Goal: Task Accomplishment & Management: Complete application form

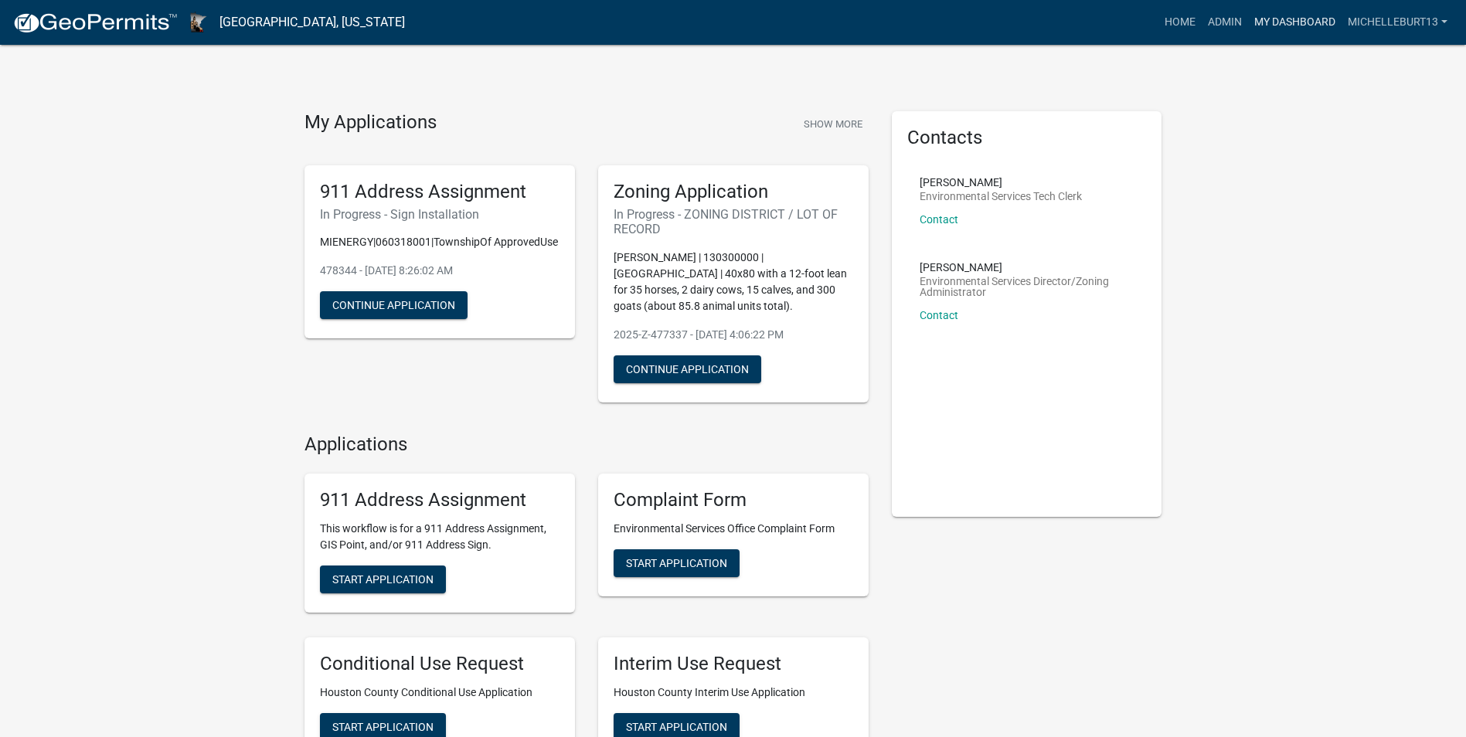
click at [1302, 19] on link "My Dashboard" at bounding box center [1294, 22] width 93 height 29
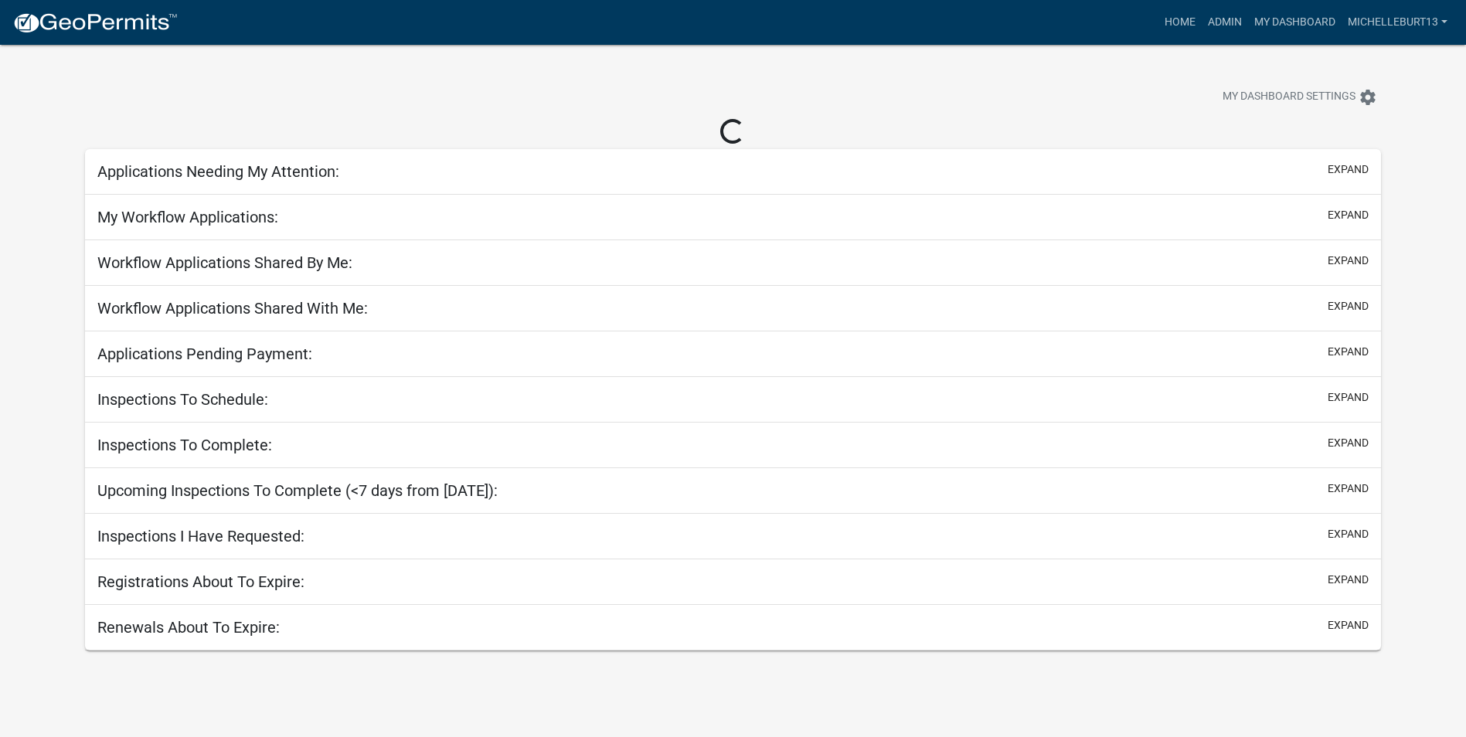
select select "3: 100"
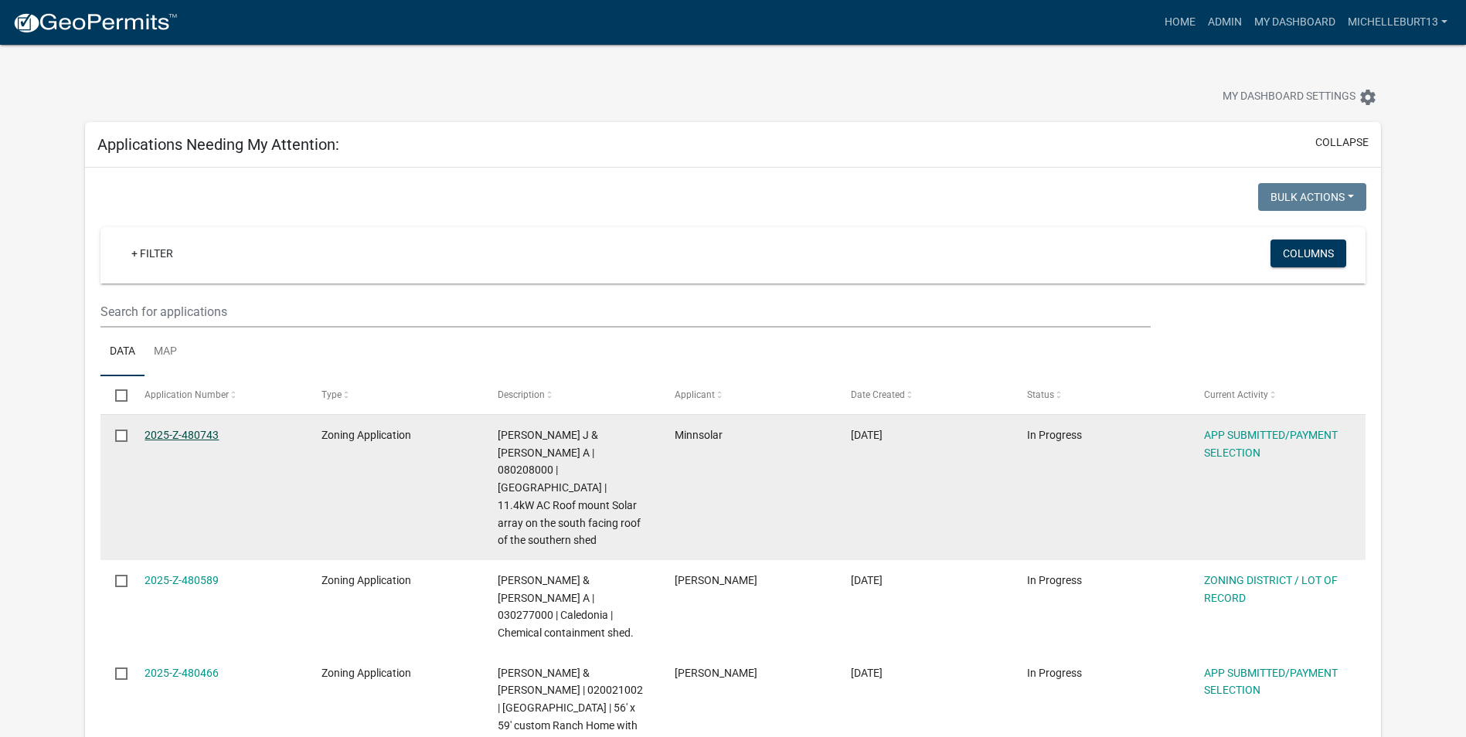
click at [204, 436] on link "2025-Z-480743" at bounding box center [181, 435] width 74 height 12
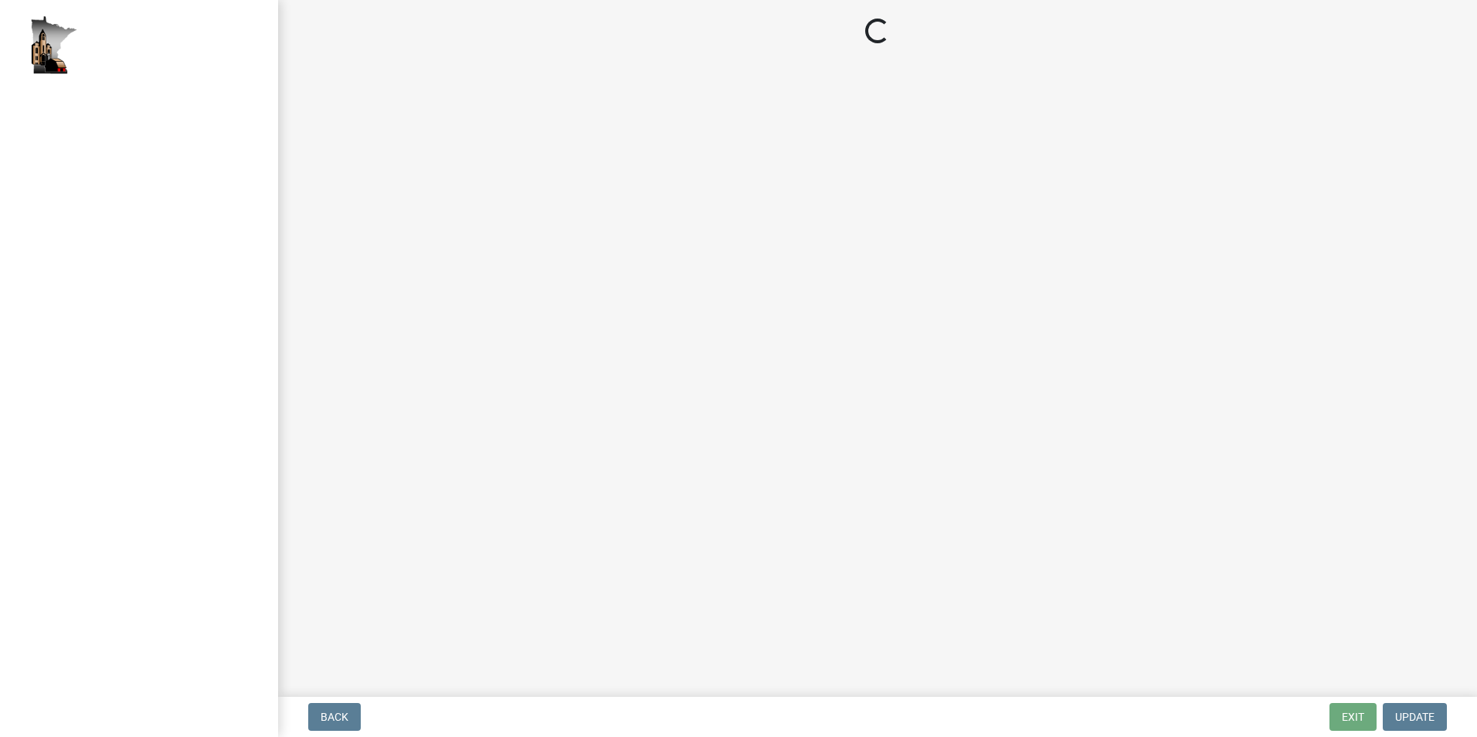
select select "2: 1"
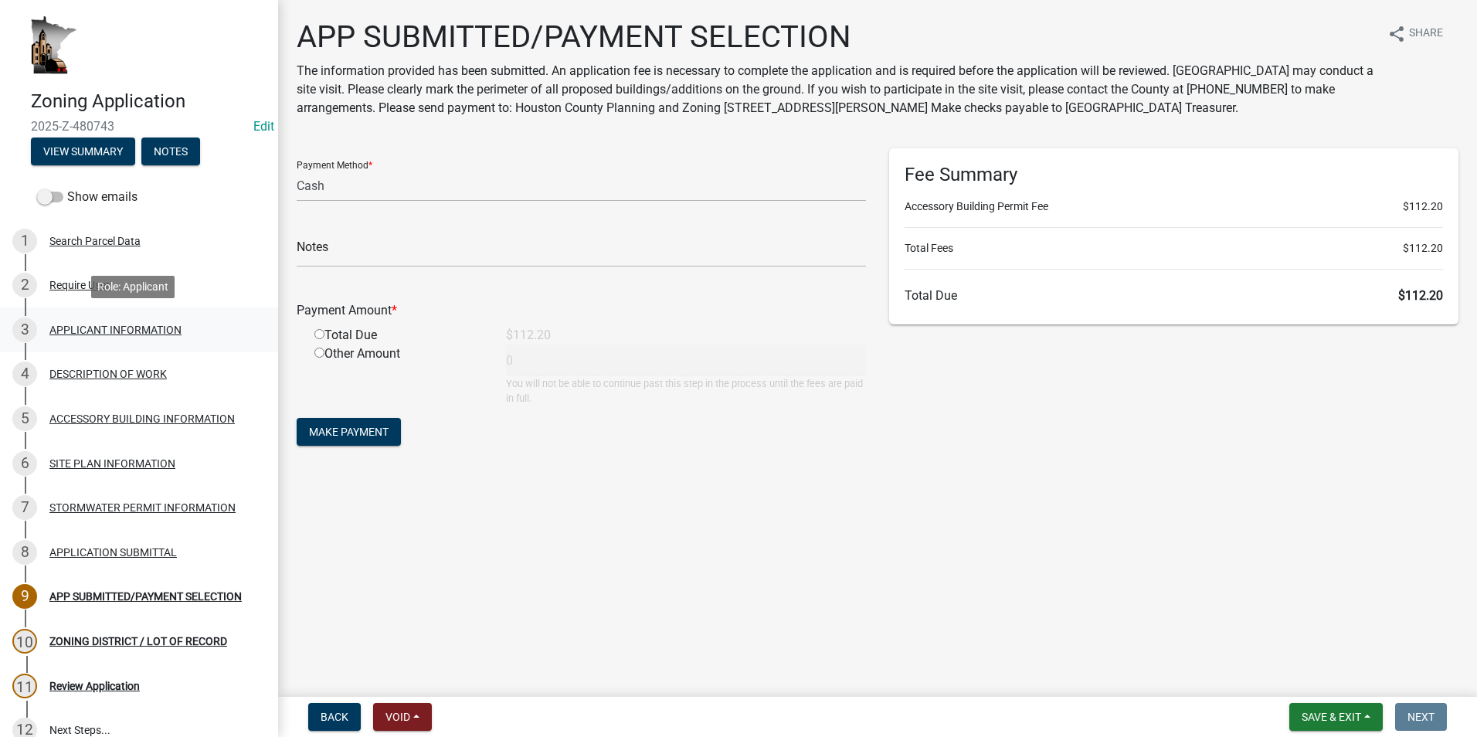
click at [121, 325] on div "APPLICANT INFORMATION" at bounding box center [115, 330] width 132 height 11
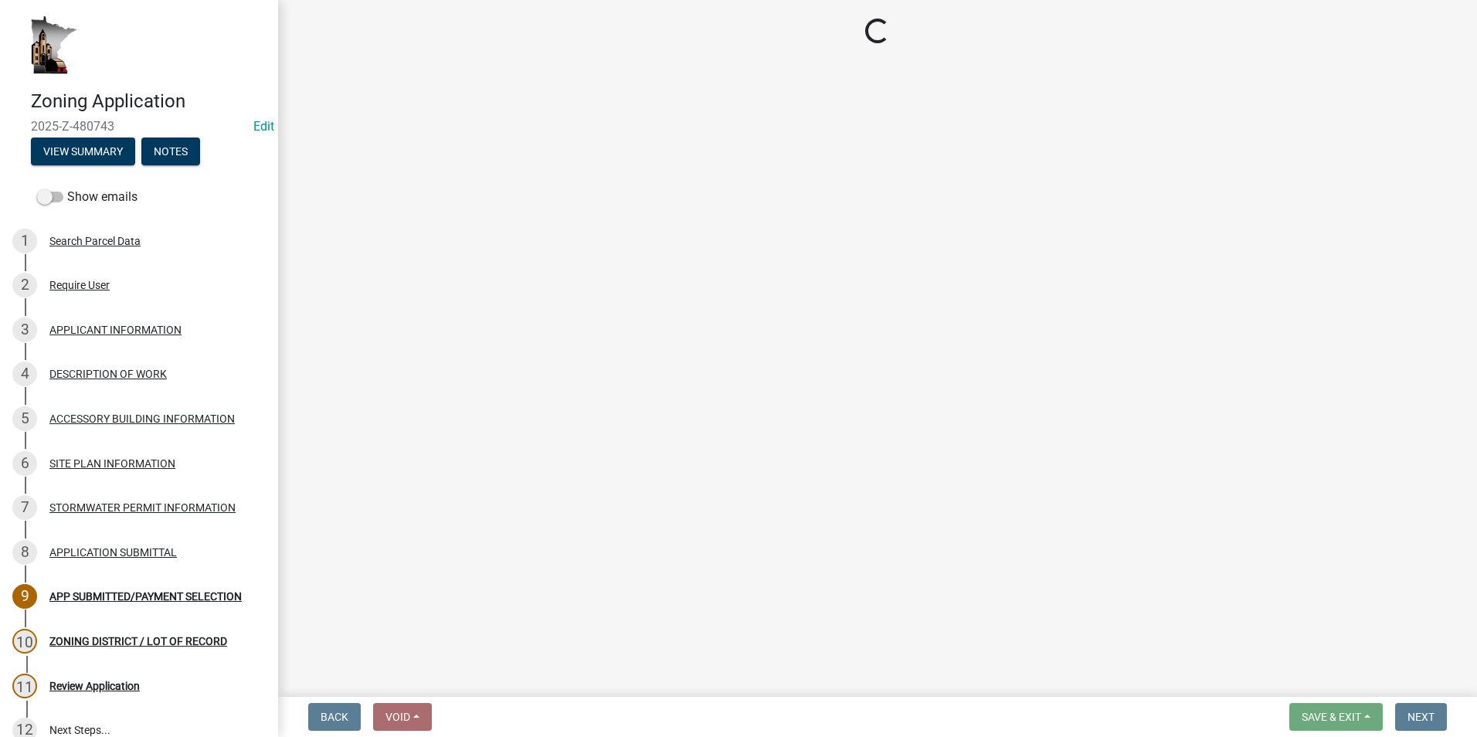
select select "f73bc555-2faa-4207-ba45-c8fa17744791"
select select "81c7fadf-c10b-486a-ba53-d59fb5d0dbc6"
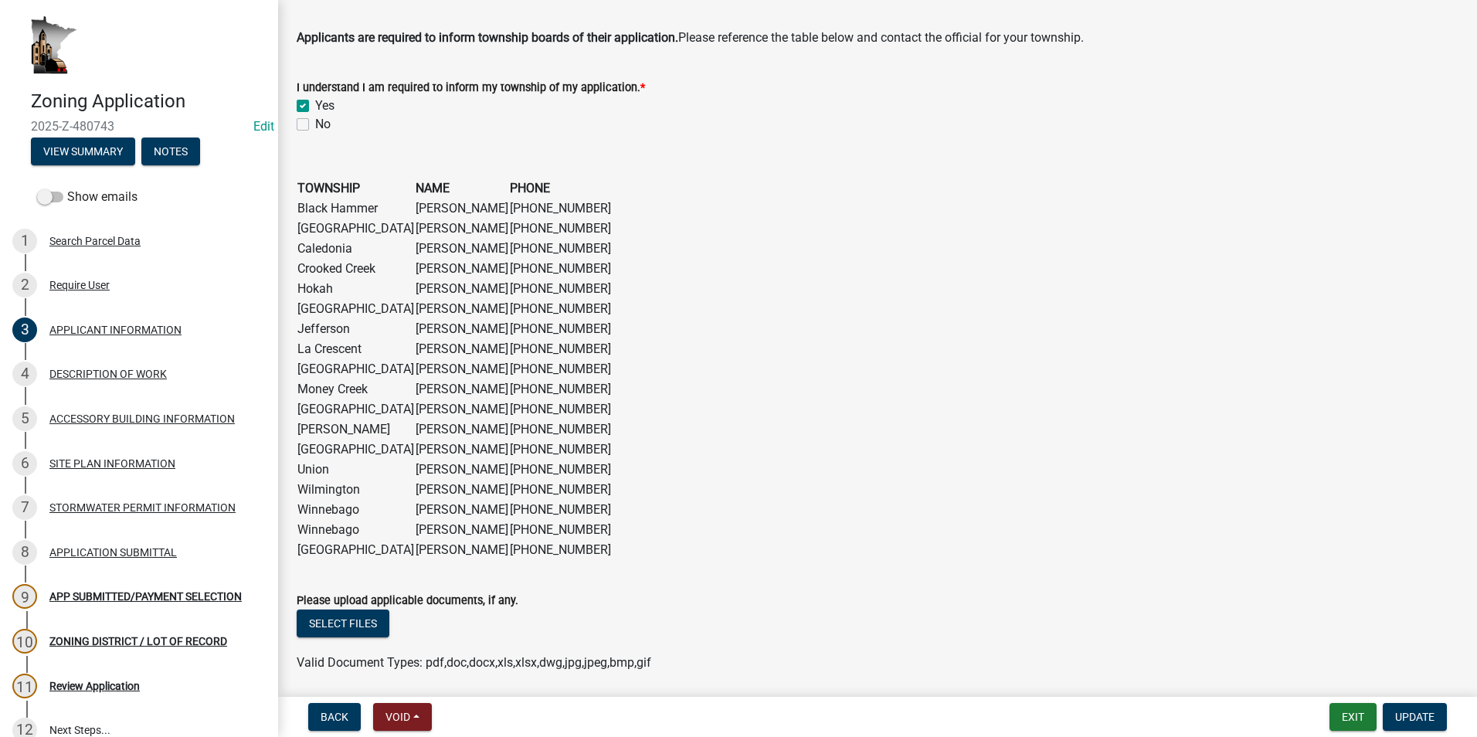
scroll to position [1178, 0]
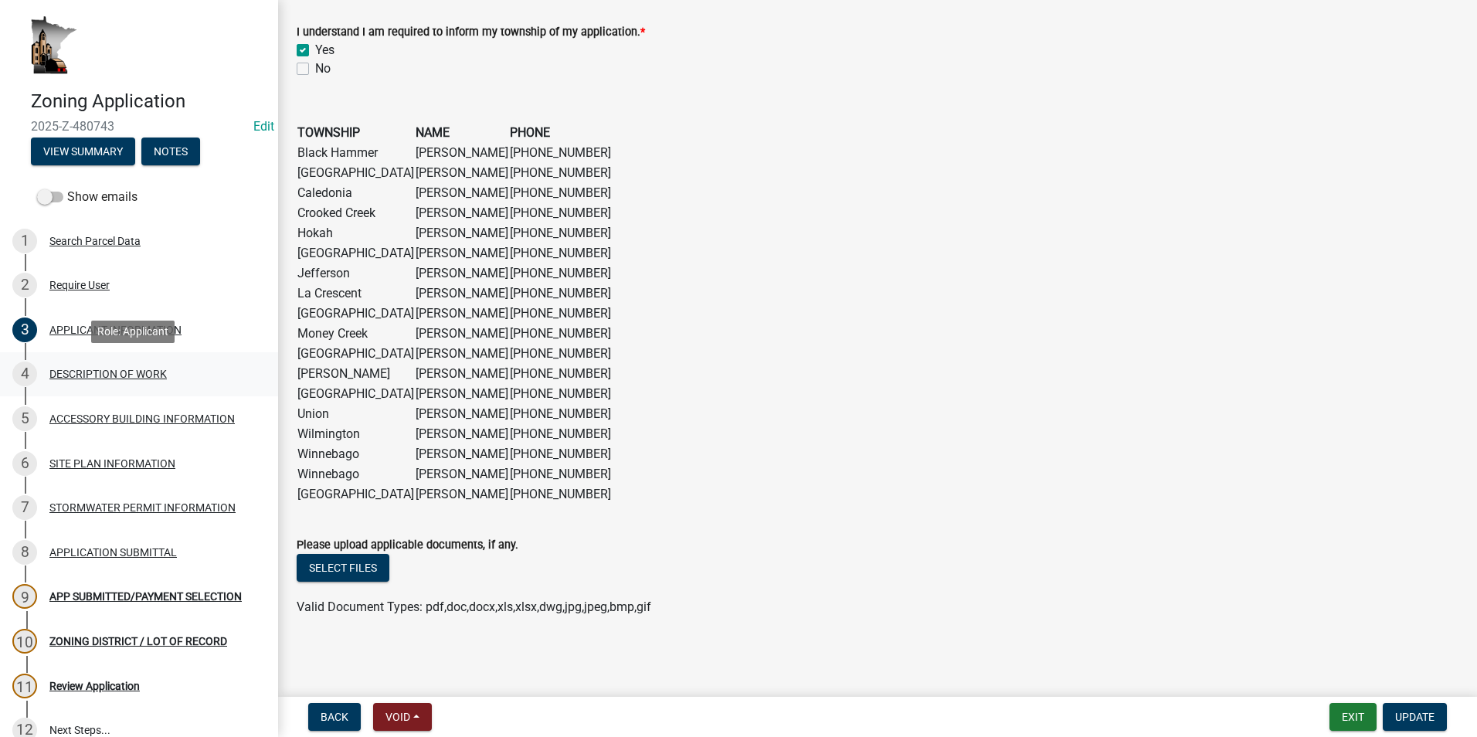
click at [149, 382] on div "4 DESCRIPTION OF WORK" at bounding box center [132, 374] width 241 height 25
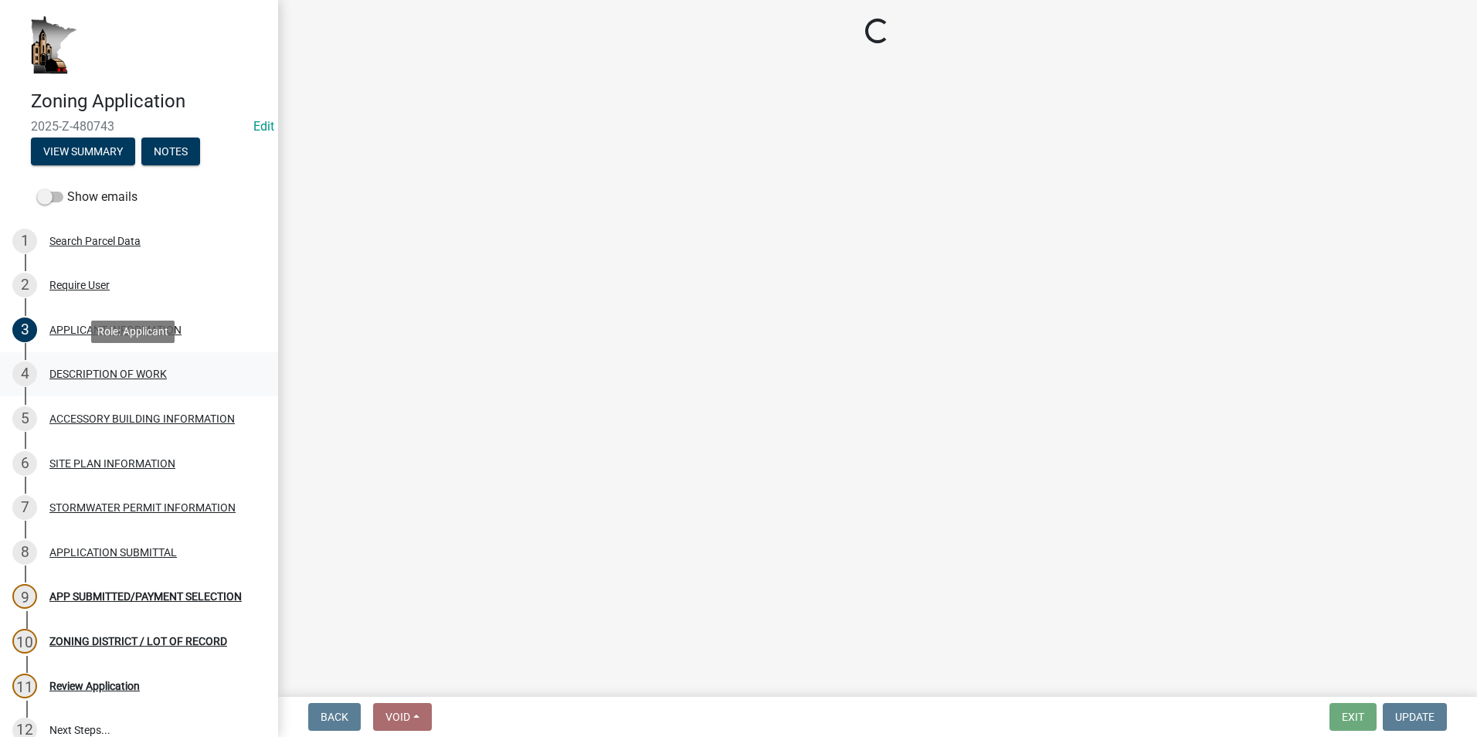
scroll to position [0, 0]
select select "b3a6beee-04a6-4ced-bc5d-3a63bafb7701"
select select "8a50126a-ac8f-44d1-8890-2a914b053a60"
select select "b77d4c88-b606-4875-889f-ef493ebc67f8"
select select "07ce3bd5-44c8-48c7-a7da-ecbfde3ea753"
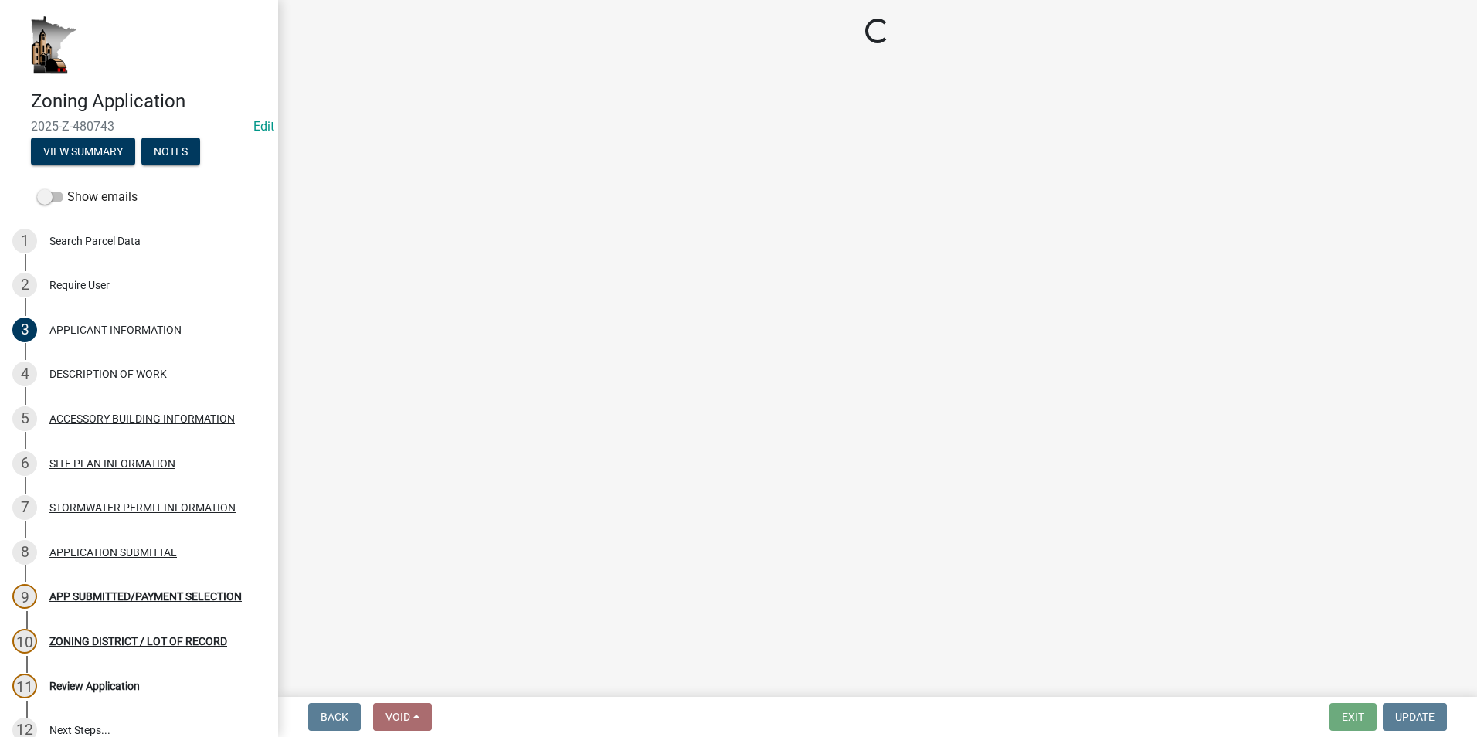
select select "865858fb-cec4-4771-ade1-629df977e661"
select select "cef96780-4810-40e3-9d85-228a56ab53a8"
select select "79149638-379e-4eb8-8707-a078303474c9"
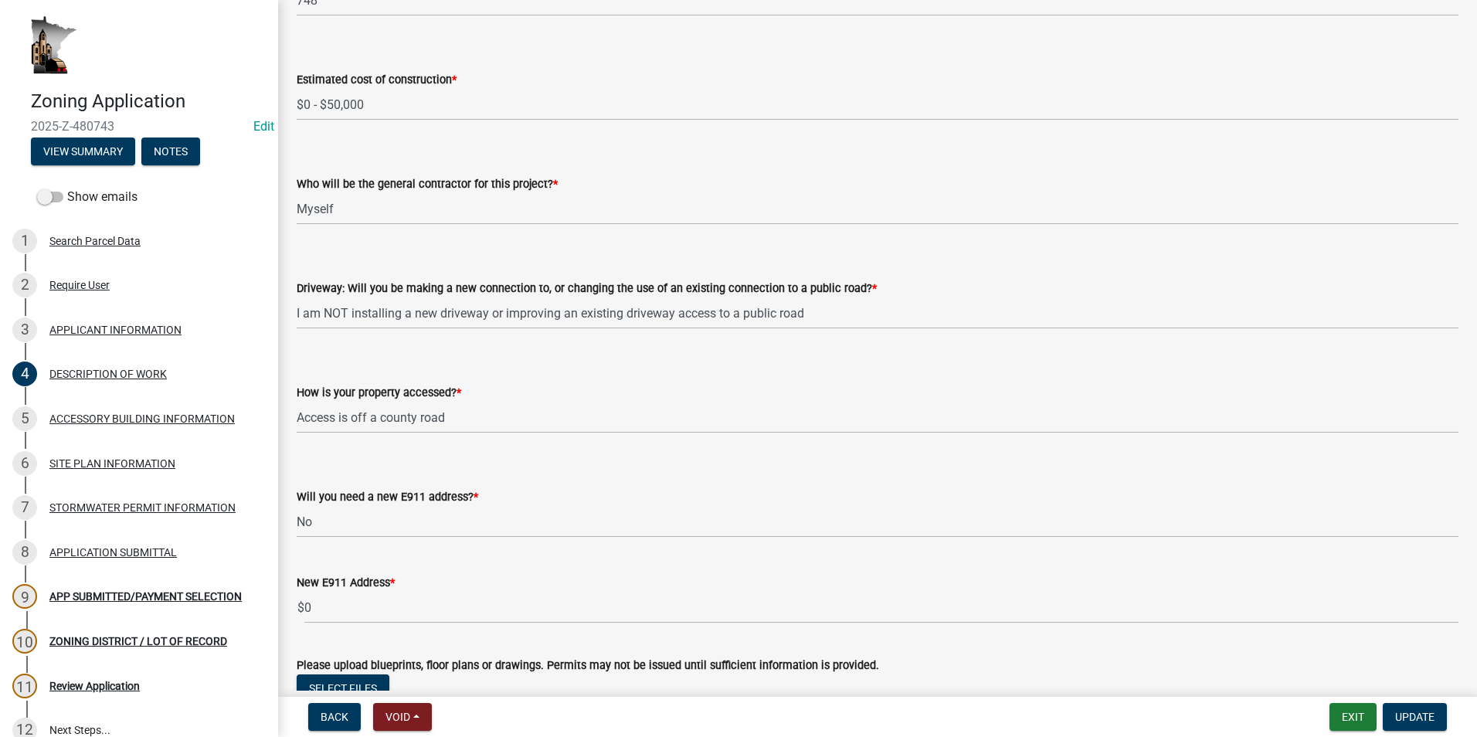
scroll to position [1027, 0]
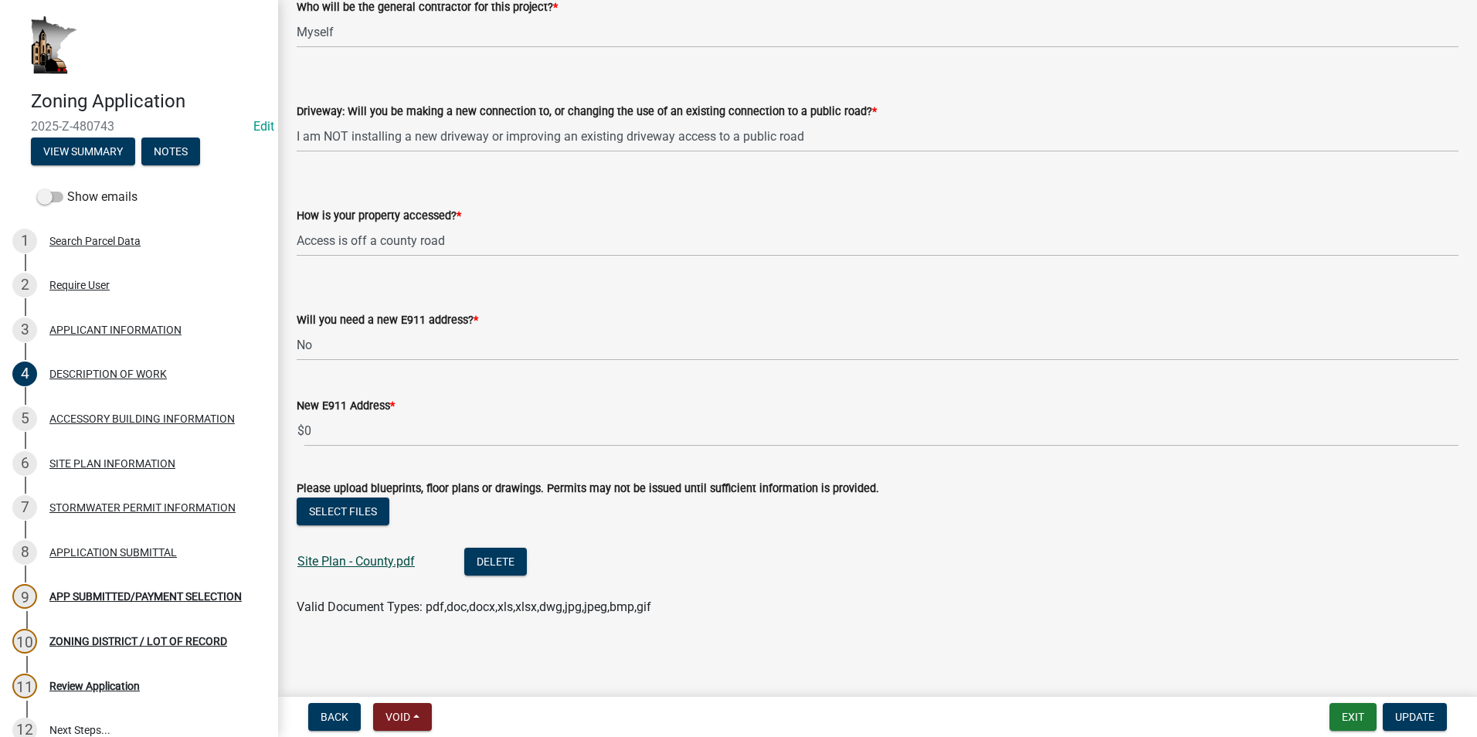
click at [374, 566] on link "Site Plan - County.pdf" at bounding box center [355, 561] width 117 height 15
click at [124, 337] on div "3 APPLICANT INFORMATION" at bounding box center [132, 330] width 241 height 25
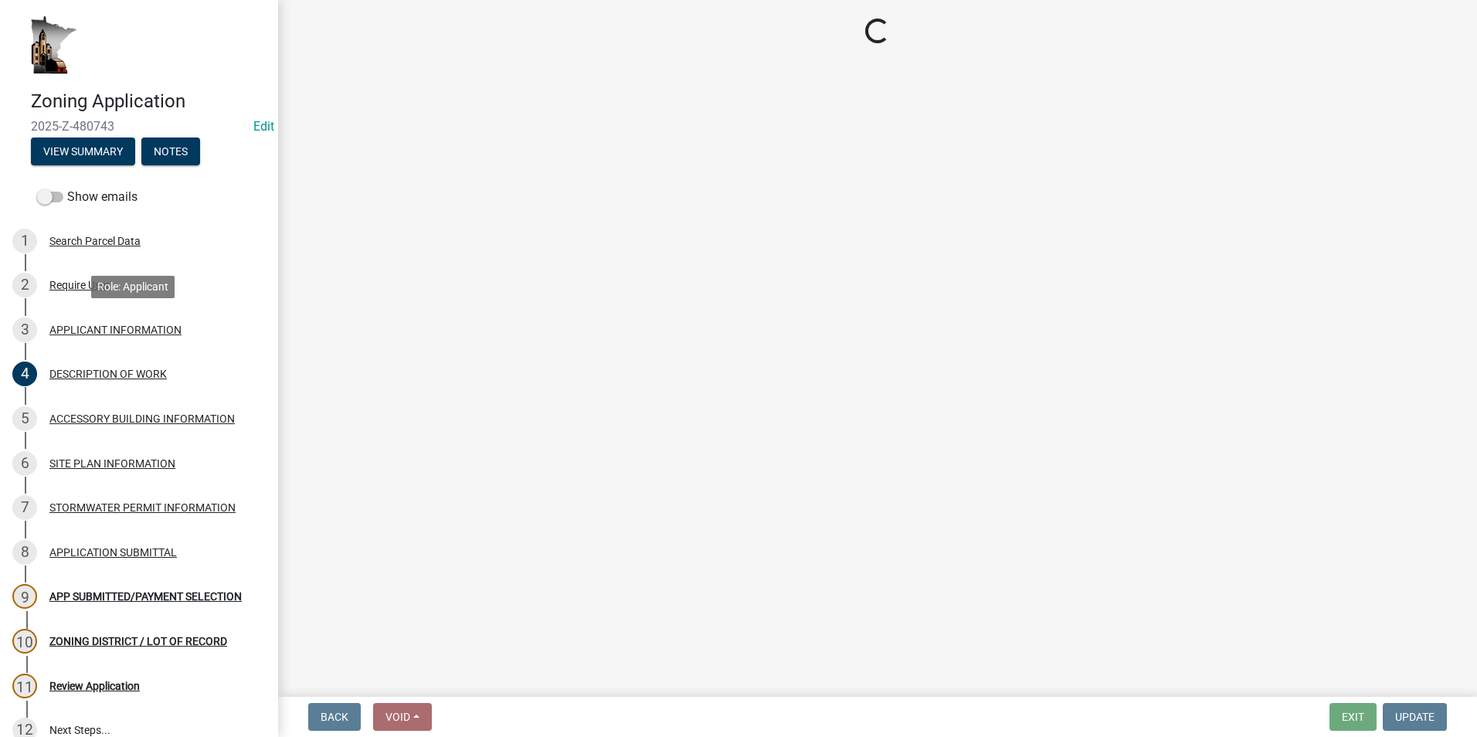
scroll to position [0, 0]
select select "f73bc555-2faa-4207-ba45-c8fa17744791"
select select "81c7fadf-c10b-486a-ba53-d59fb5d0dbc6"
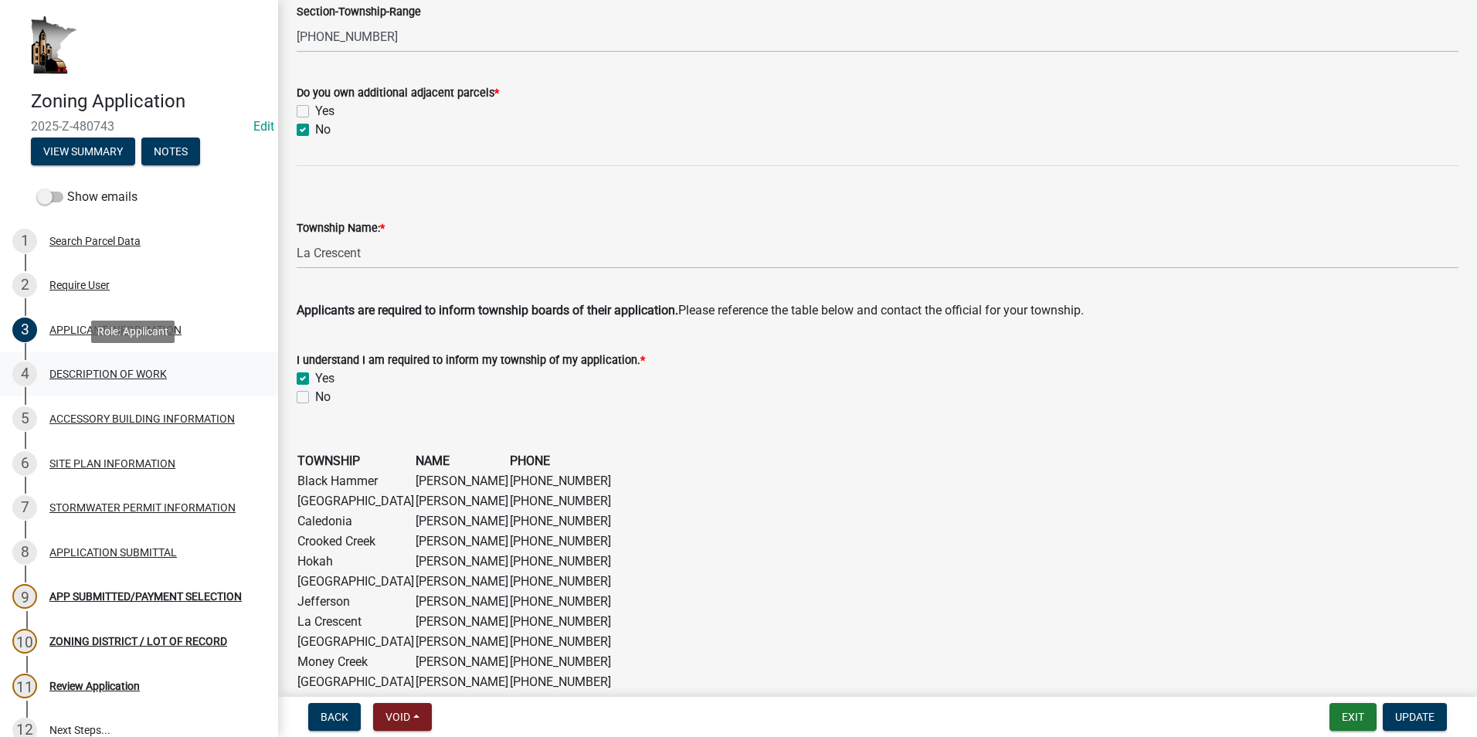
scroll to position [850, 0]
click at [160, 369] on div "DESCRIPTION OF WORK" at bounding box center [107, 374] width 117 height 11
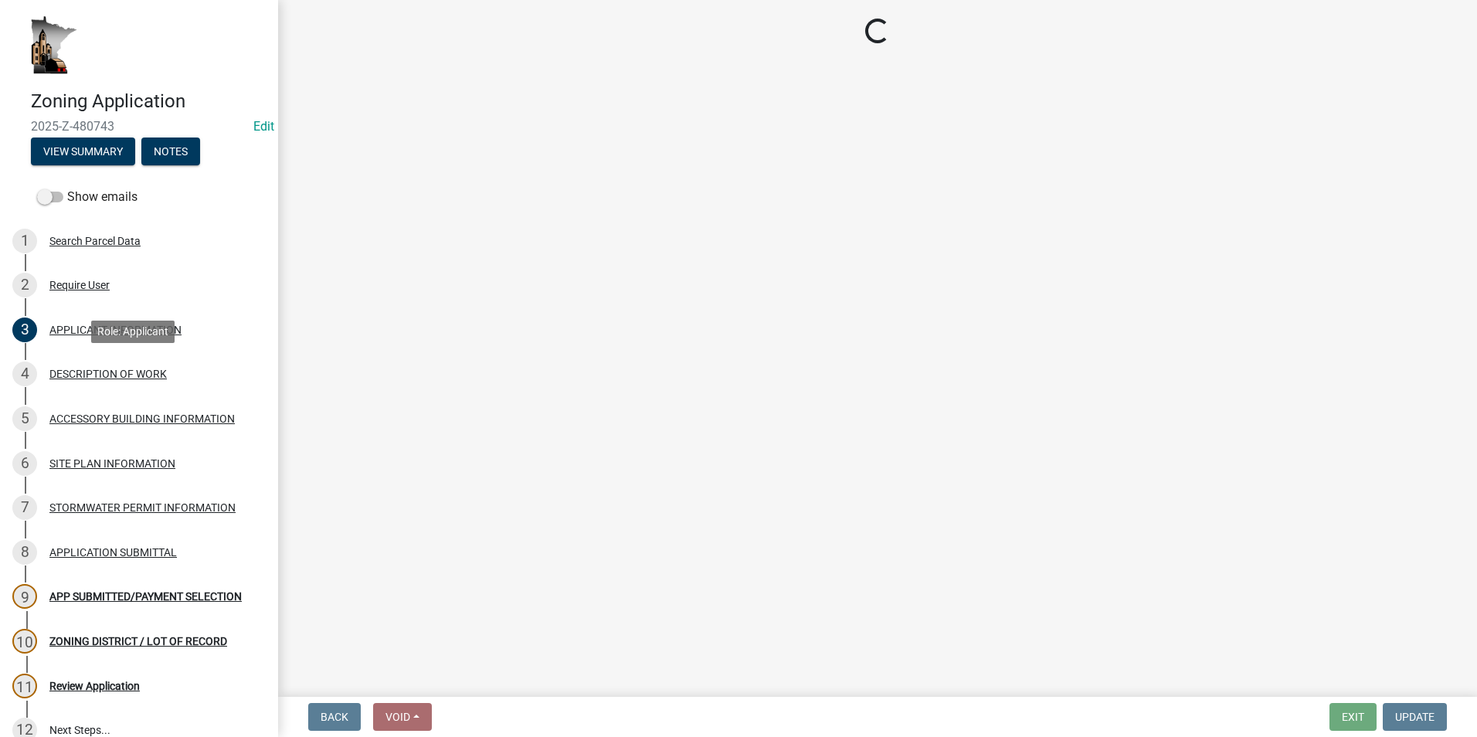
scroll to position [0, 0]
select select "b3a6beee-04a6-4ced-bc5d-3a63bafb7701"
select select "8a50126a-ac8f-44d1-8890-2a914b053a60"
select select "b77d4c88-b606-4875-889f-ef493ebc67f8"
select select "07ce3bd5-44c8-48c7-a7da-ecbfde3ea753"
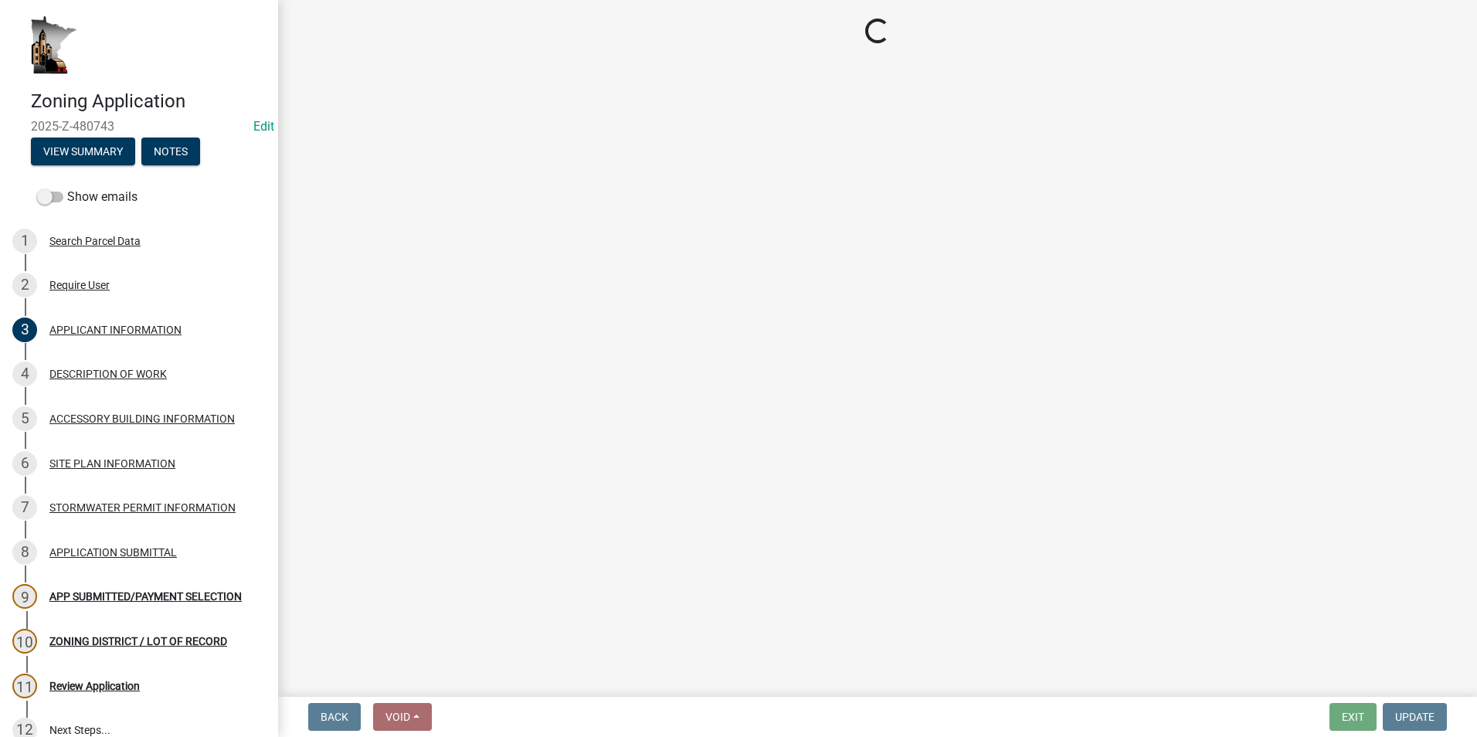
select select "865858fb-cec4-4771-ade1-629df977e661"
select select "cef96780-4810-40e3-9d85-228a56ab53a8"
select select "79149638-379e-4eb8-8707-a078303474c9"
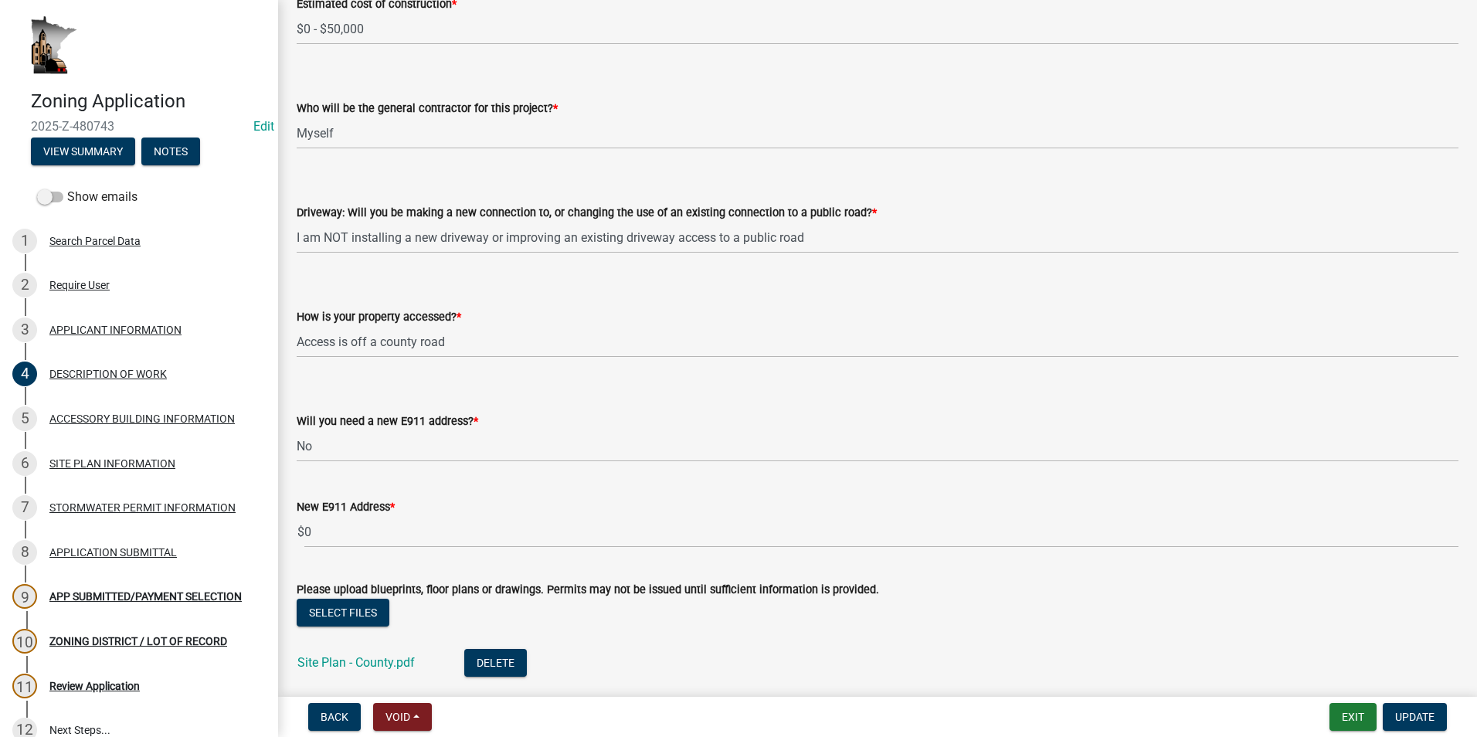
scroll to position [1027, 0]
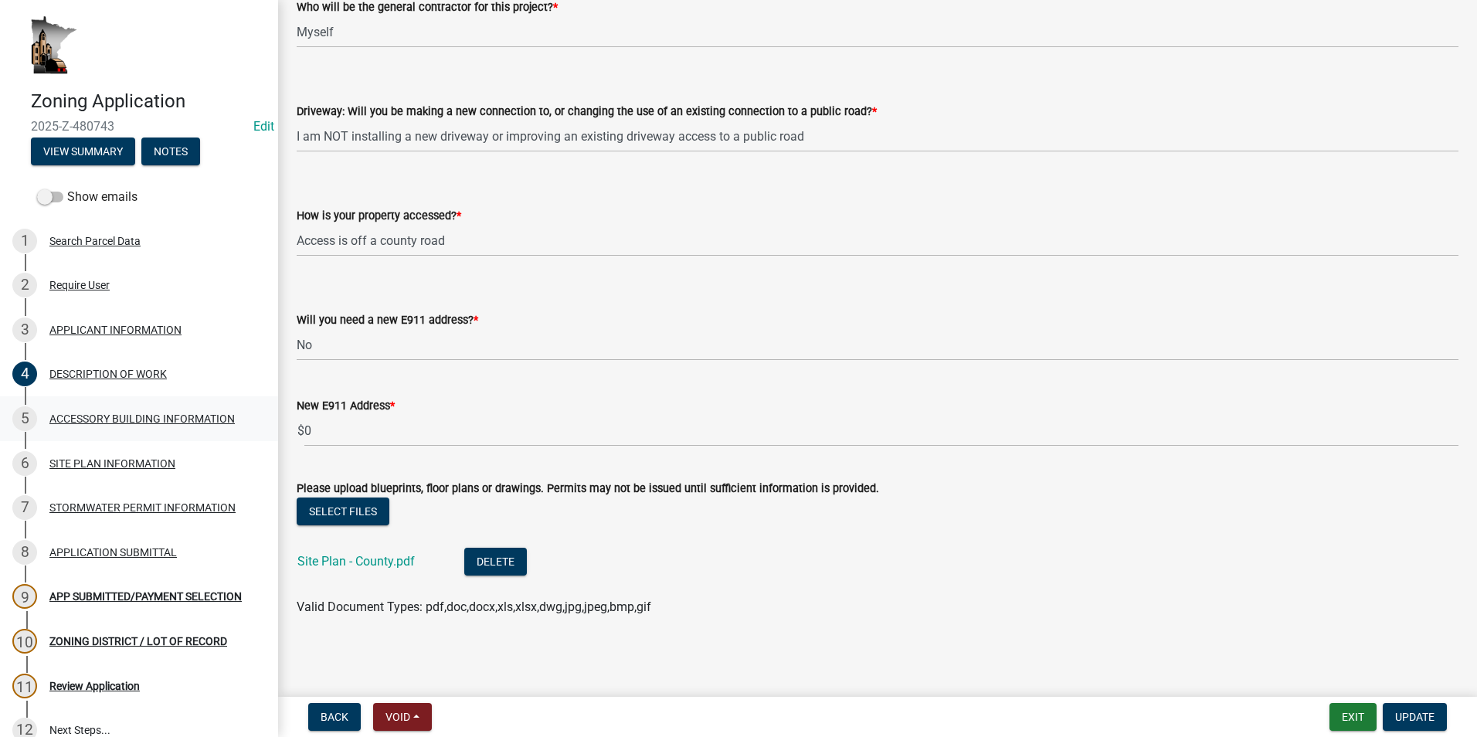
click at [104, 419] on div "ACCESSORY BUILDING INFORMATION" at bounding box center [141, 418] width 185 height 11
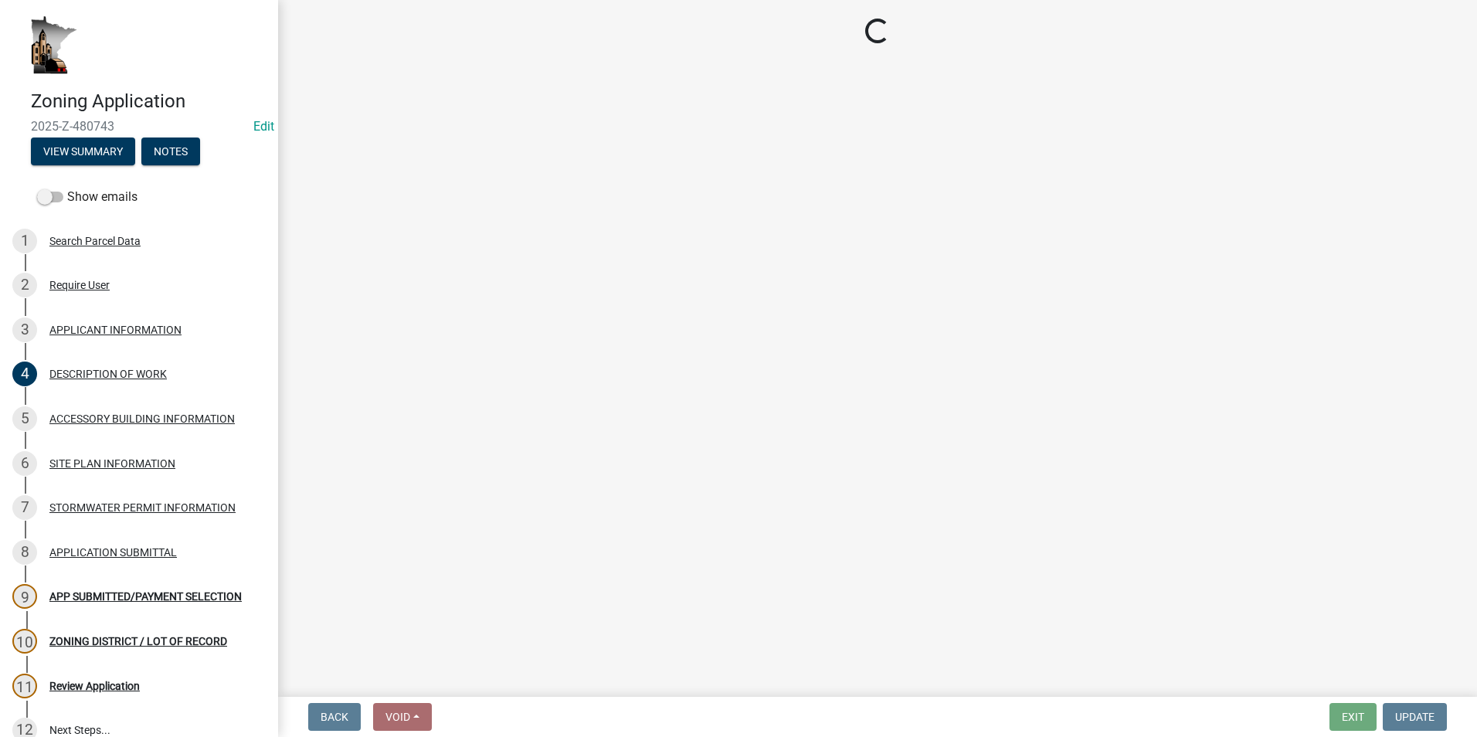
scroll to position [0, 0]
select select "88703b1b-78c7-4d2b-862c-09a913535c10"
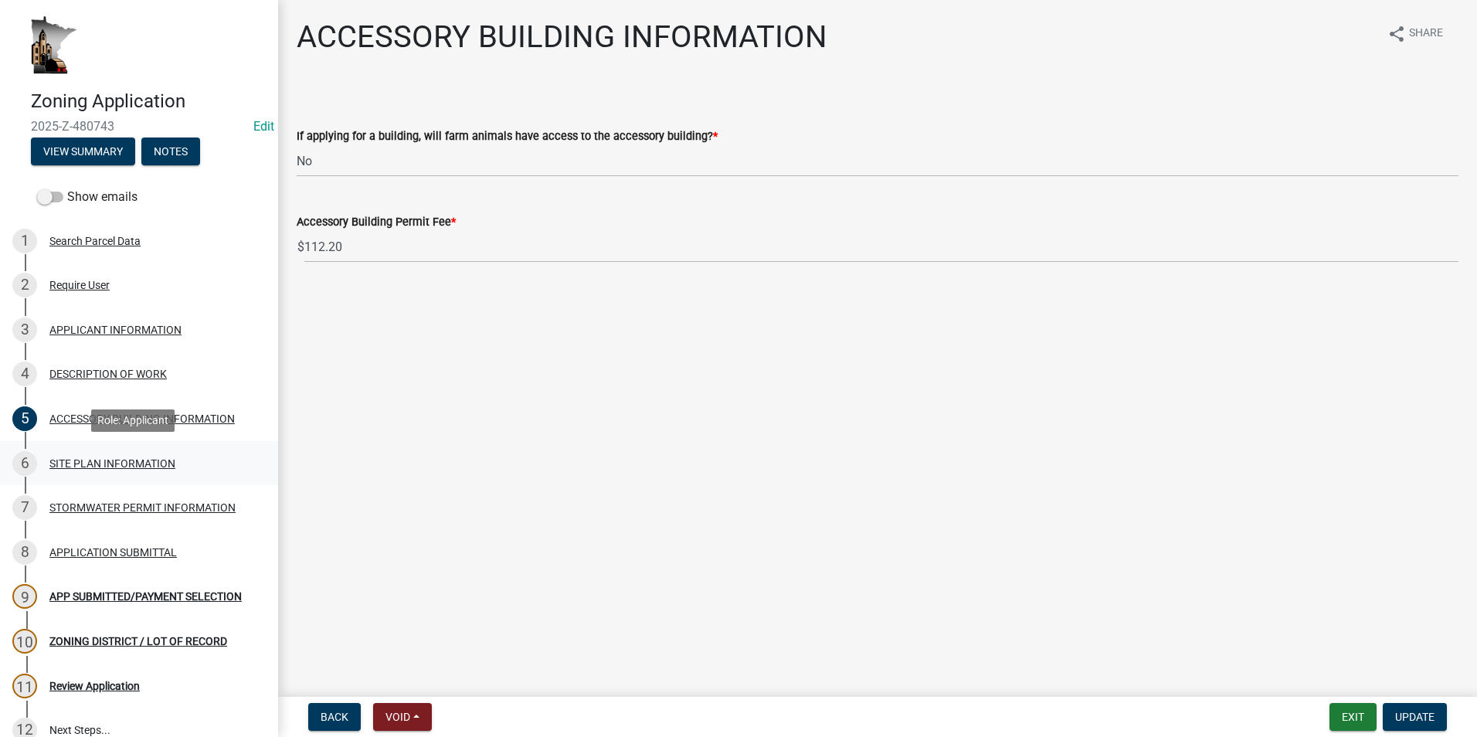
click at [117, 453] on div "6 SITE PLAN INFORMATION" at bounding box center [132, 463] width 241 height 25
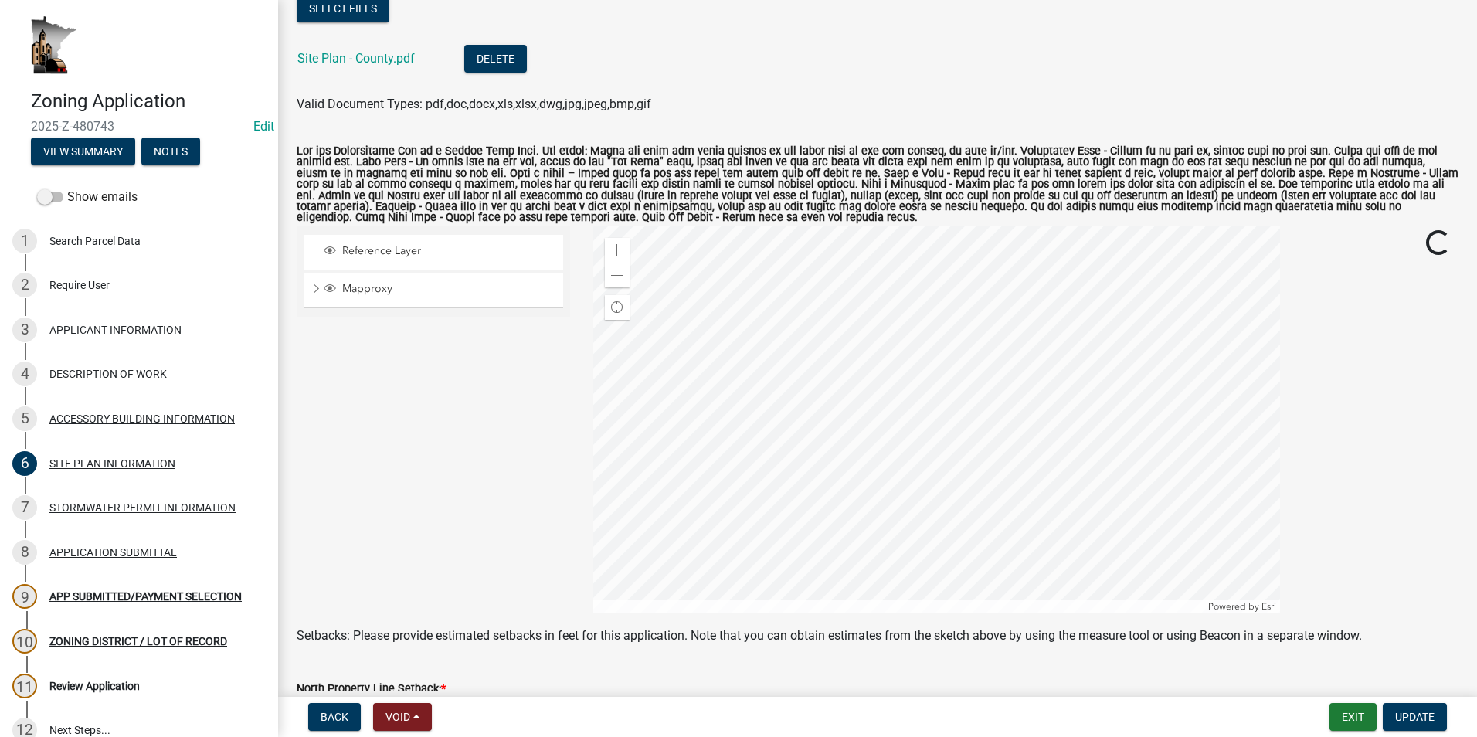
scroll to position [232, 0]
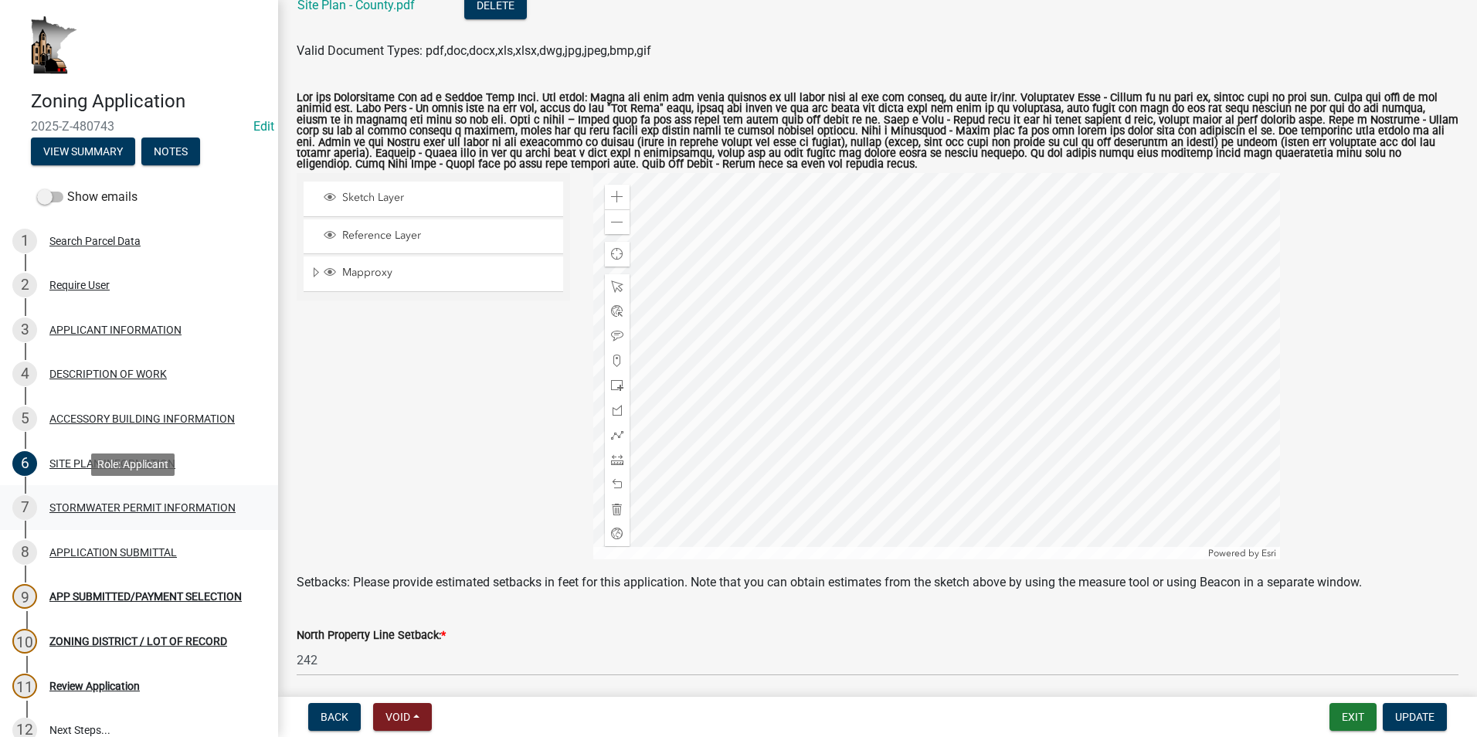
click at [169, 505] on div "STORMWATER PERMIT INFORMATION" at bounding box center [142, 507] width 186 height 11
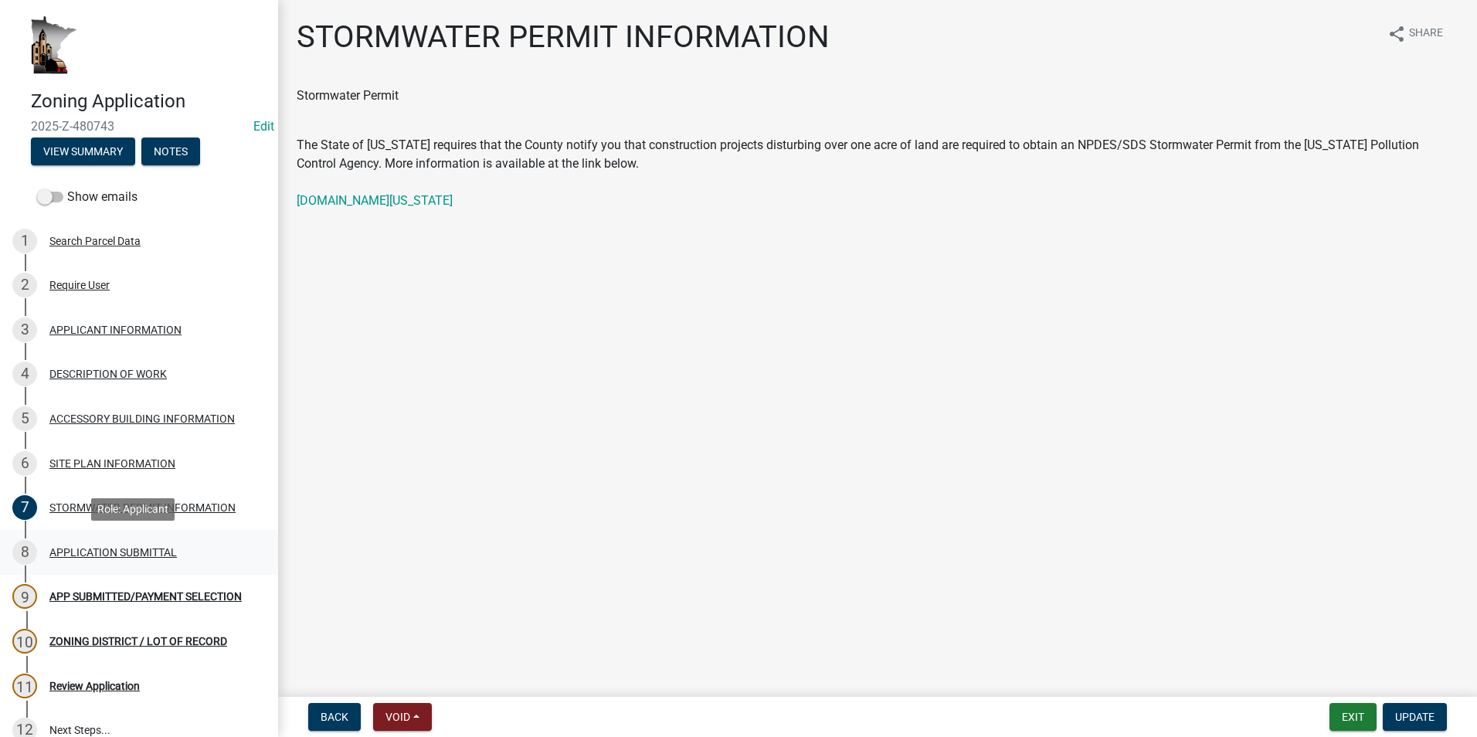
click at [148, 542] on div "8 APPLICATION SUBMITTAL" at bounding box center [132, 552] width 241 height 25
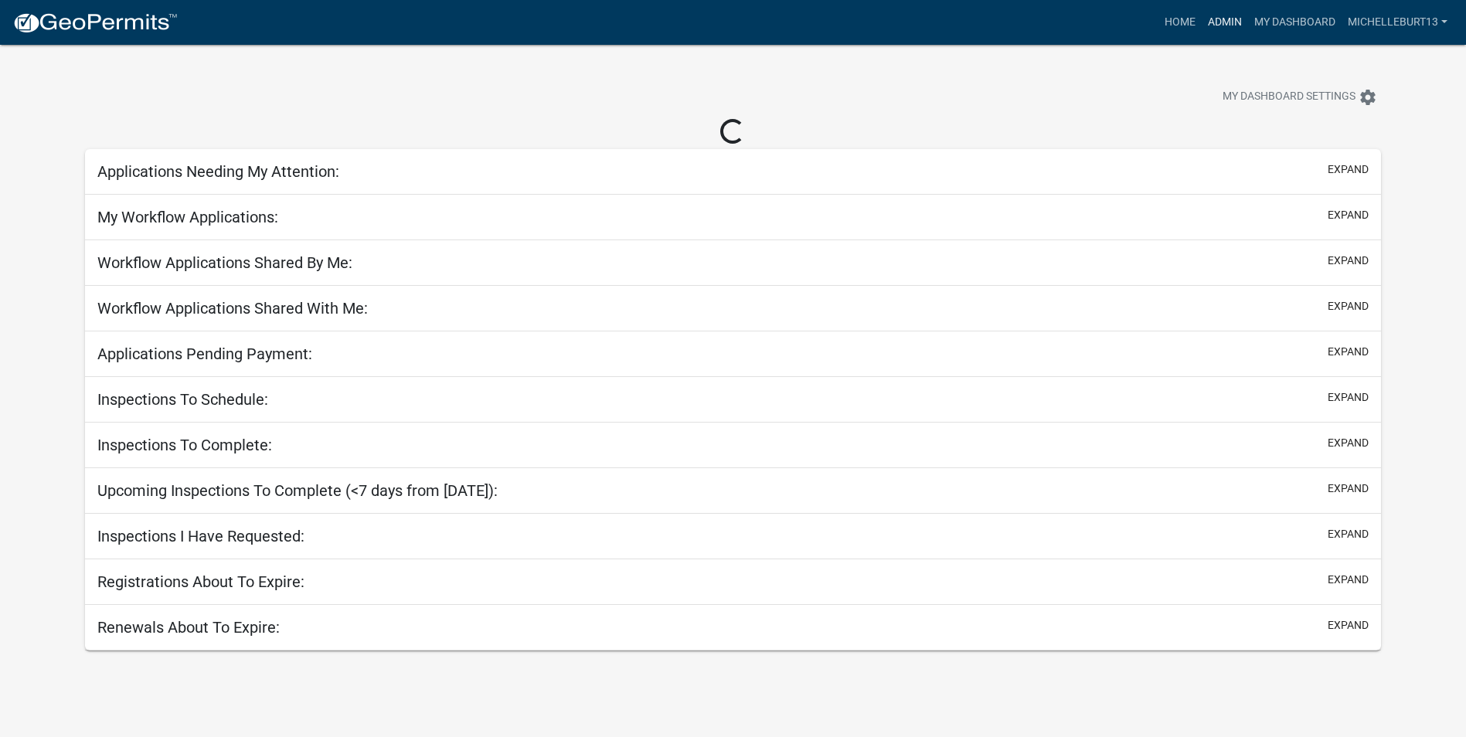
select select "3: 100"
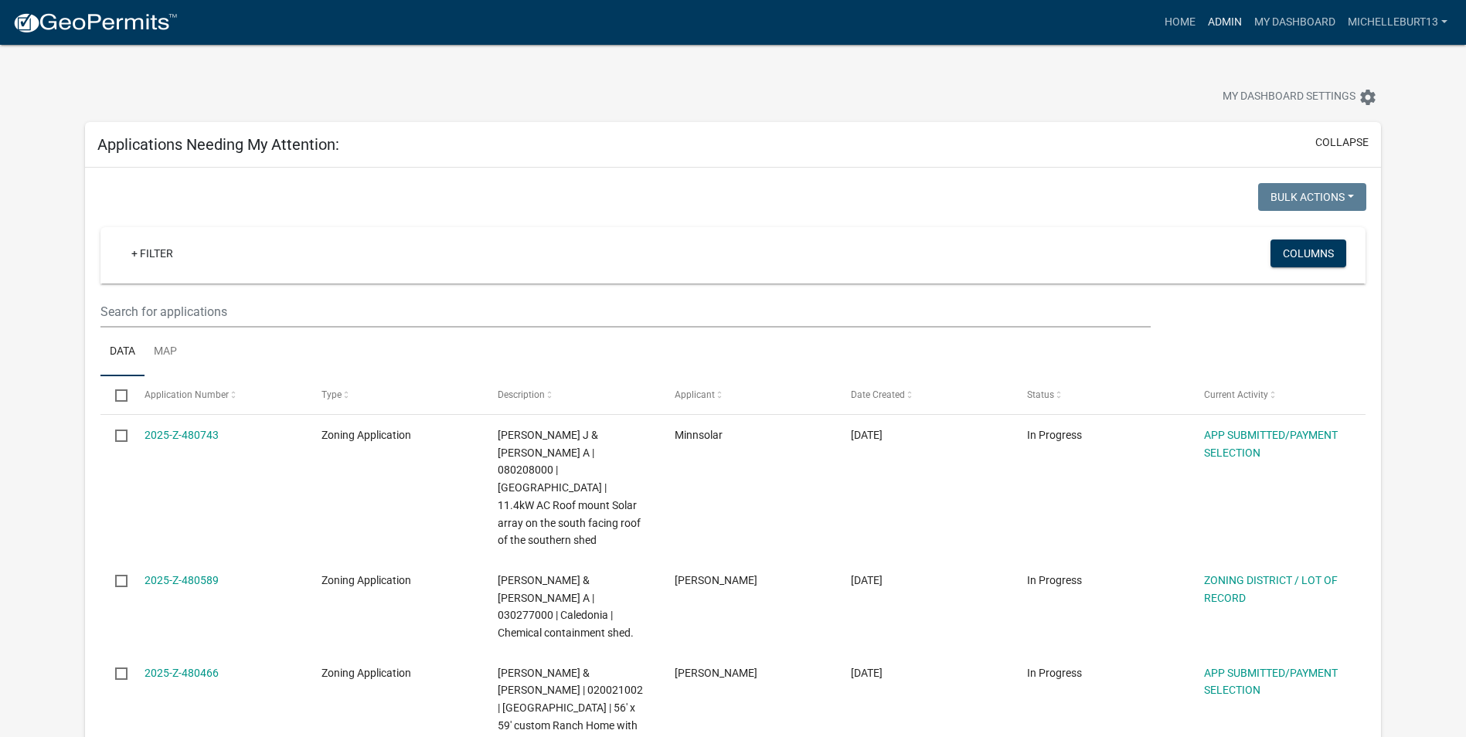
click at [1221, 22] on link "Admin" at bounding box center [1224, 22] width 46 height 29
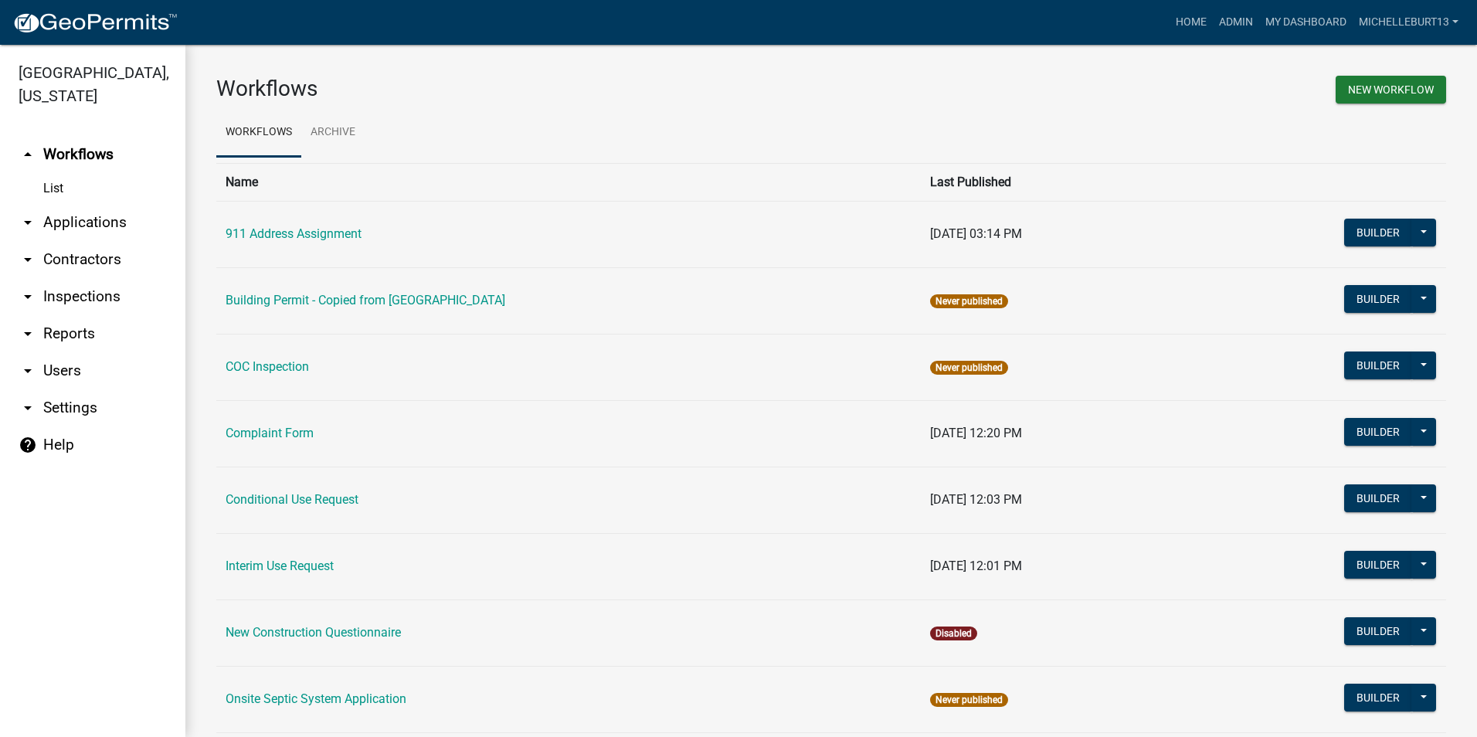
click at [101, 226] on link "arrow_drop_down Applications" at bounding box center [92, 222] width 185 height 37
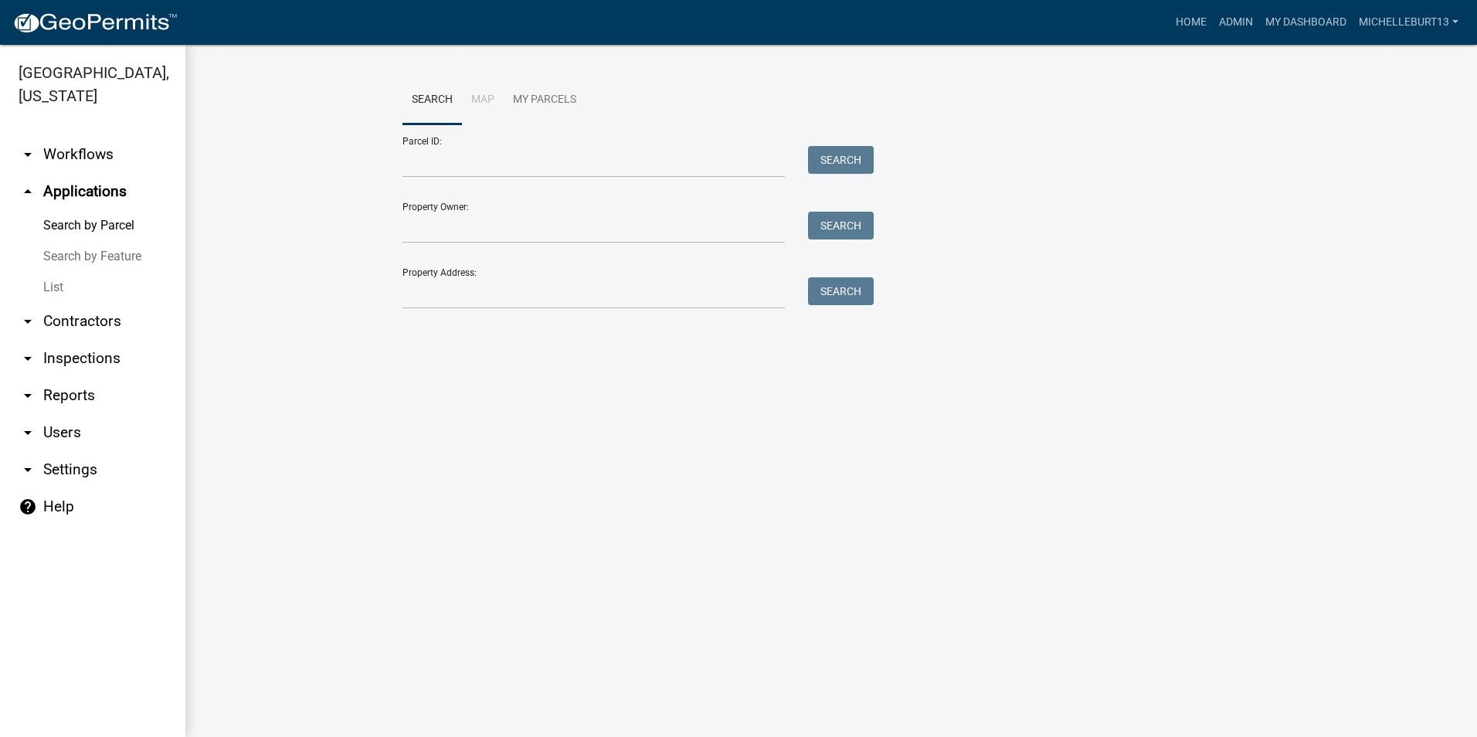
click at [49, 284] on link "List" at bounding box center [92, 287] width 185 height 31
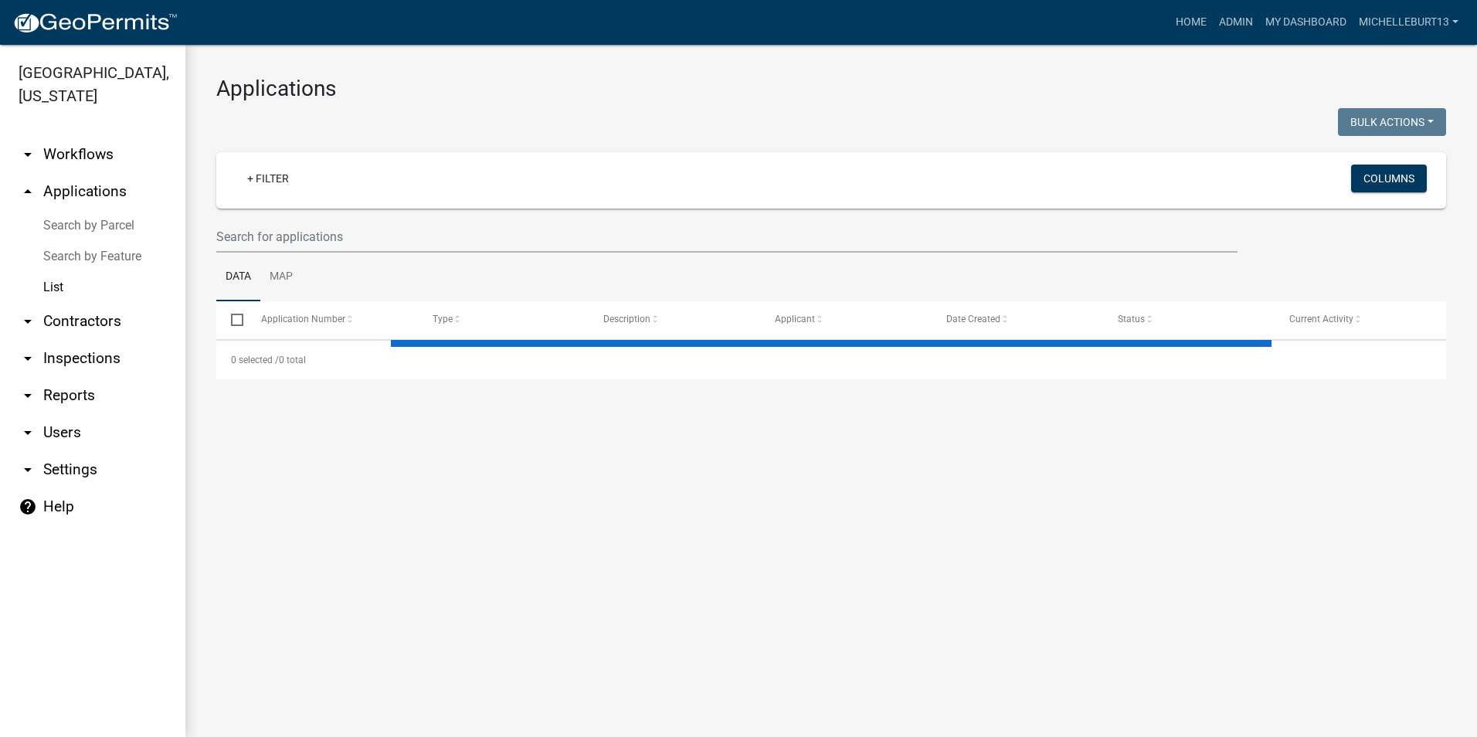
select select "3: 100"
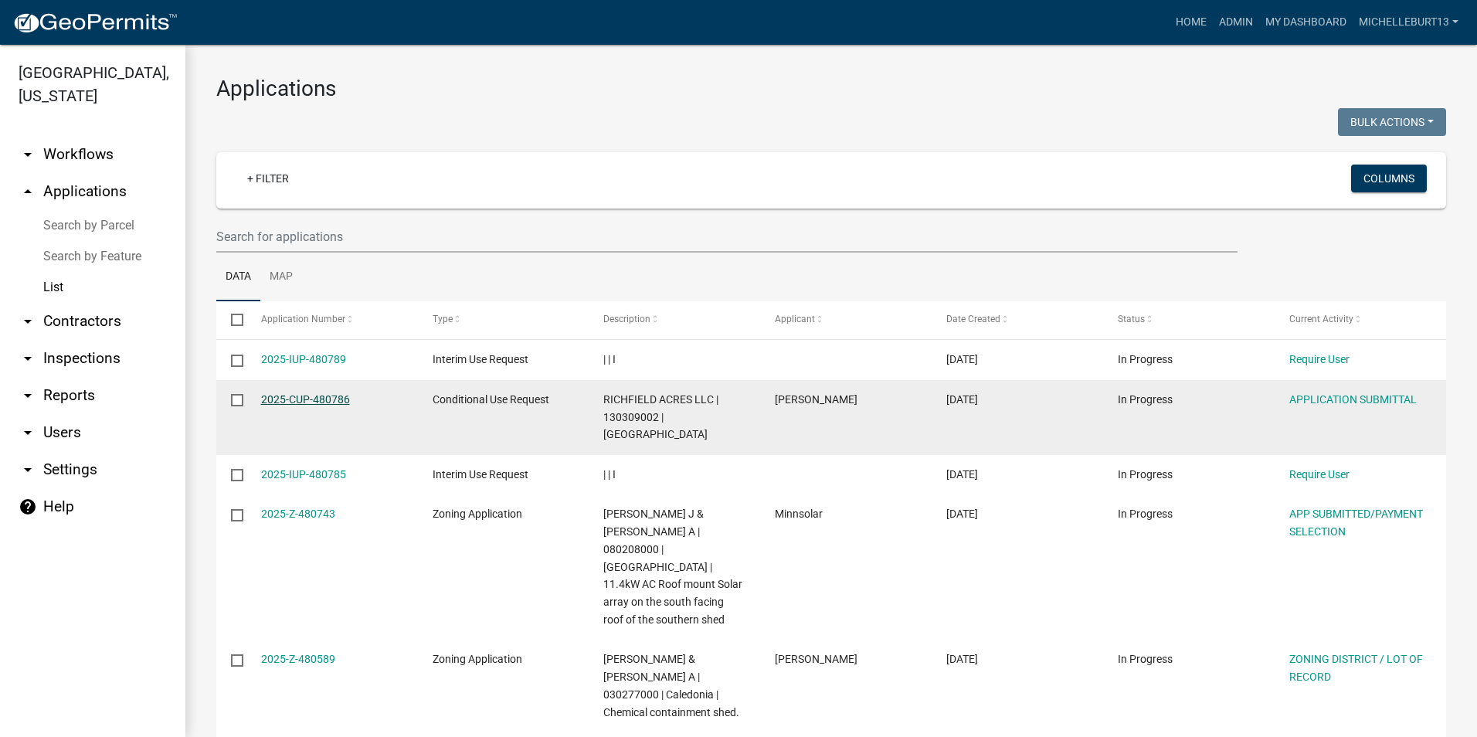
click at [326, 398] on link "2025-CUP-480786" at bounding box center [305, 399] width 89 height 12
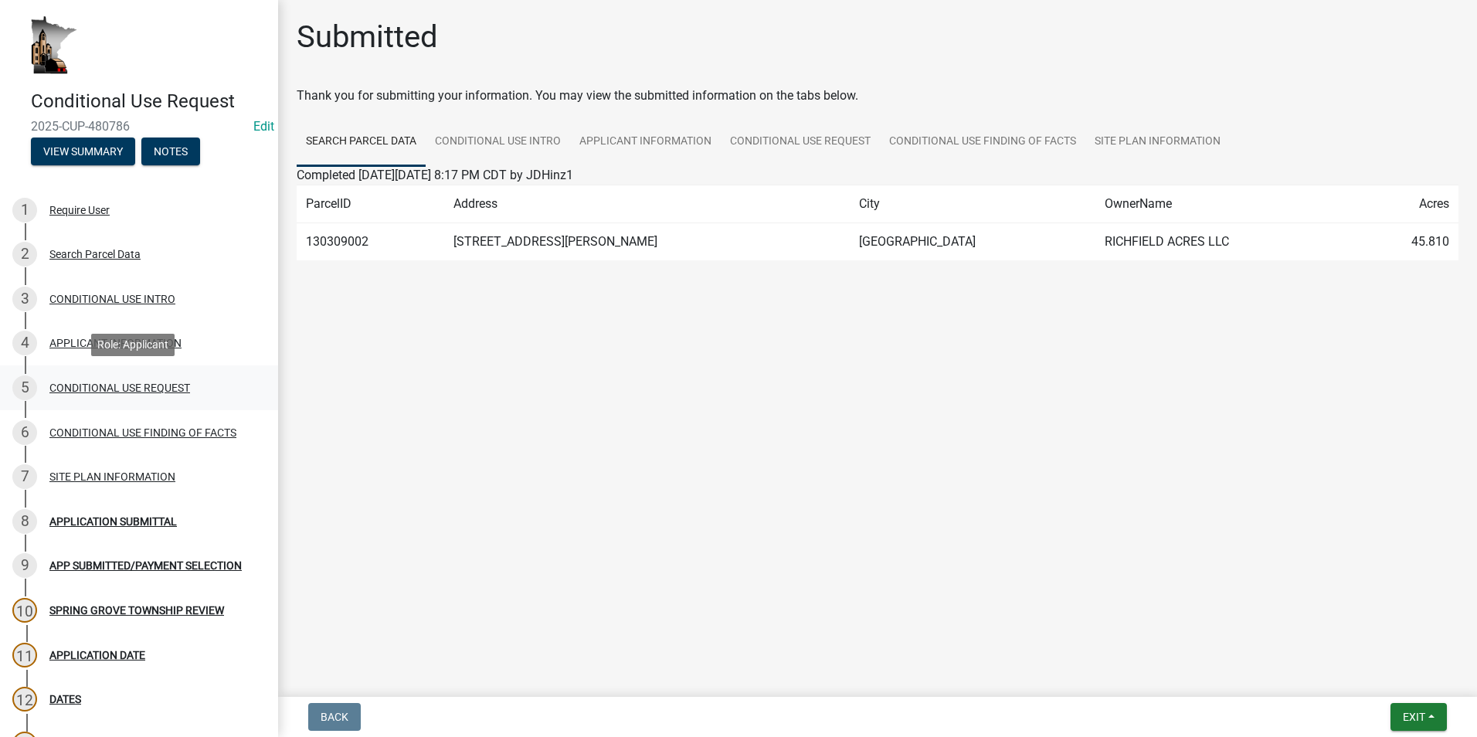
click at [112, 386] on div "CONDITIONAL USE REQUEST" at bounding box center [119, 387] width 141 height 11
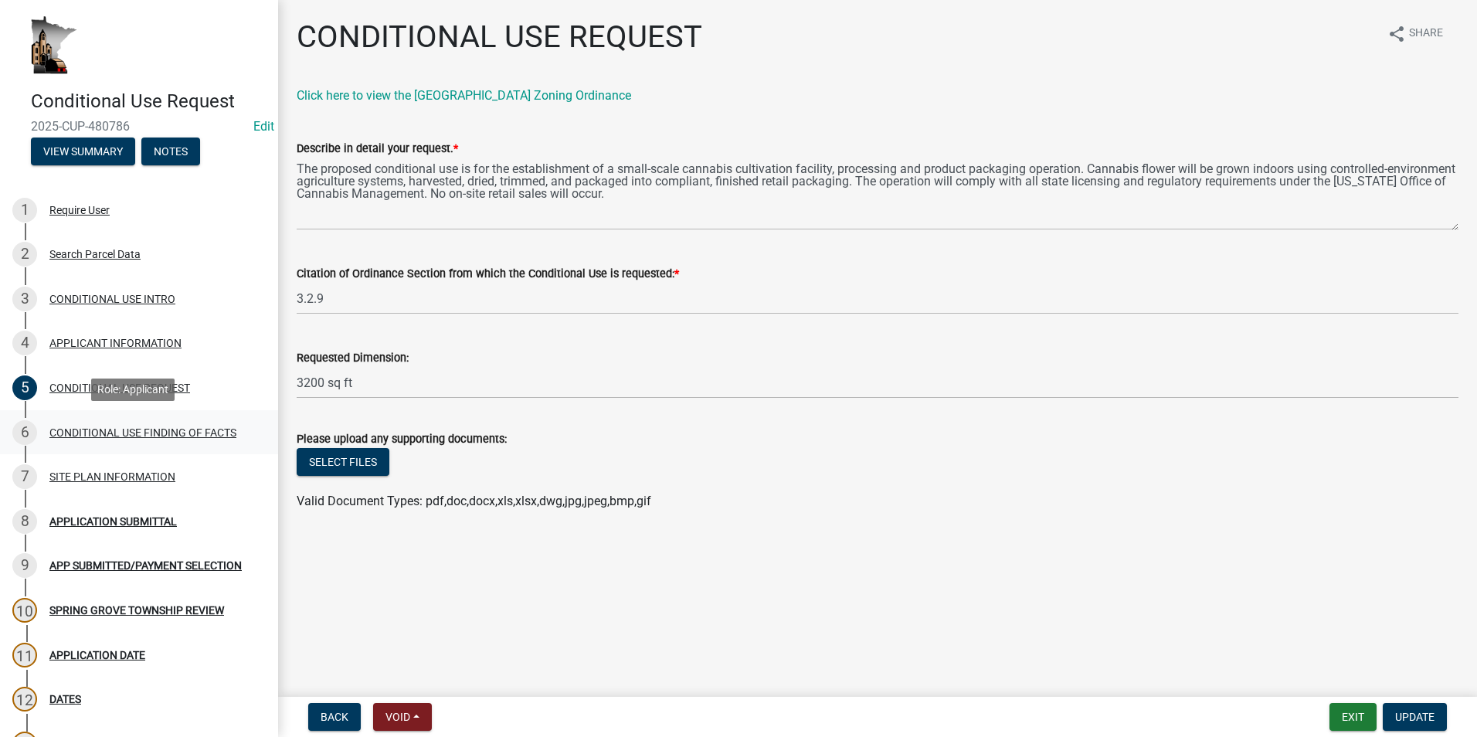
click at [150, 429] on div "CONDITIONAL USE FINDING OF FACTS" at bounding box center [142, 432] width 187 height 11
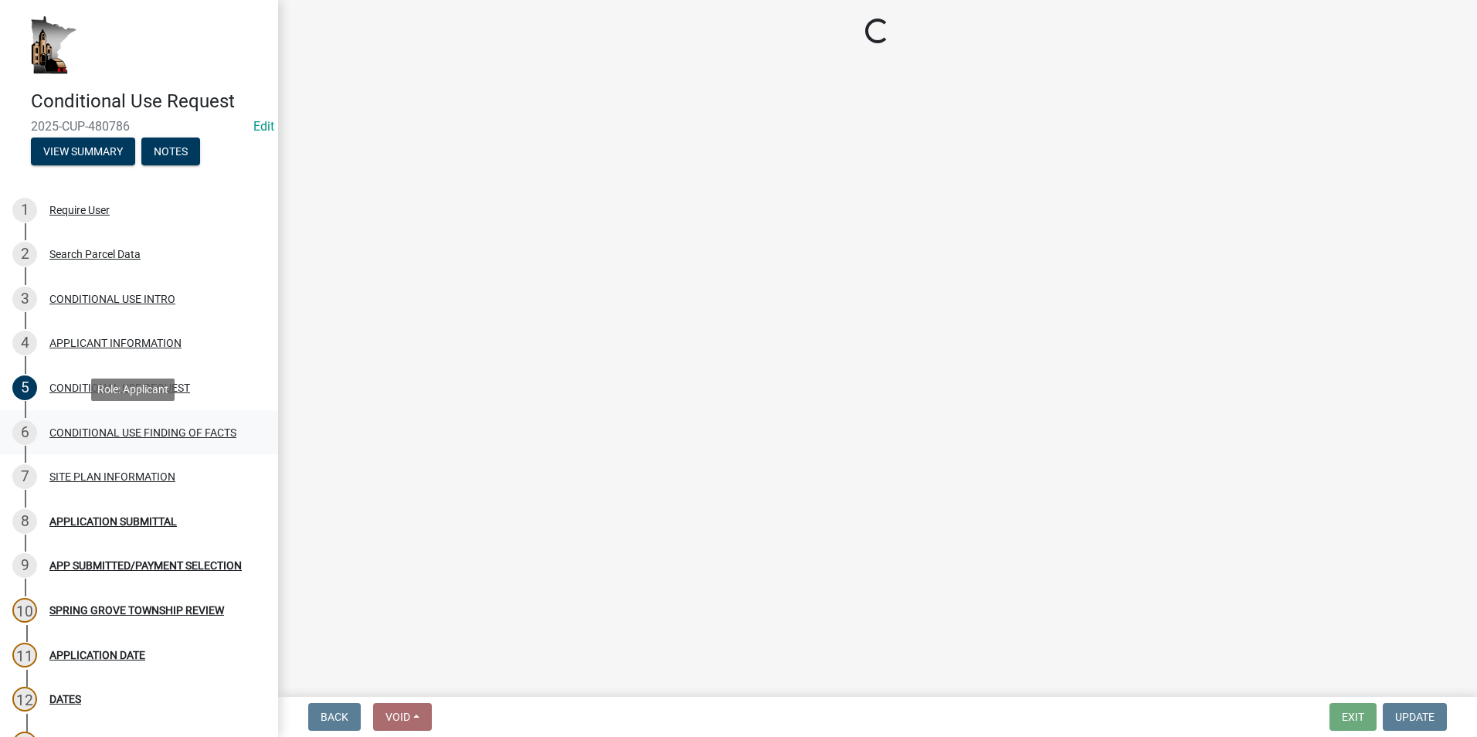
select select "99eea51c-4582-46db-aca9-44894f71f0ce"
select select "61793209-a1ec-472f-a492-410da64ce862"
select select "bbe331a3-870b-4612-a948-dba344a7f959"
select select "921a63c3-5453-4a1d-b2a9-4a34f3d91e6b"
select select "4687bf67-74c5-44eb-af7d-33ffa15e51c8"
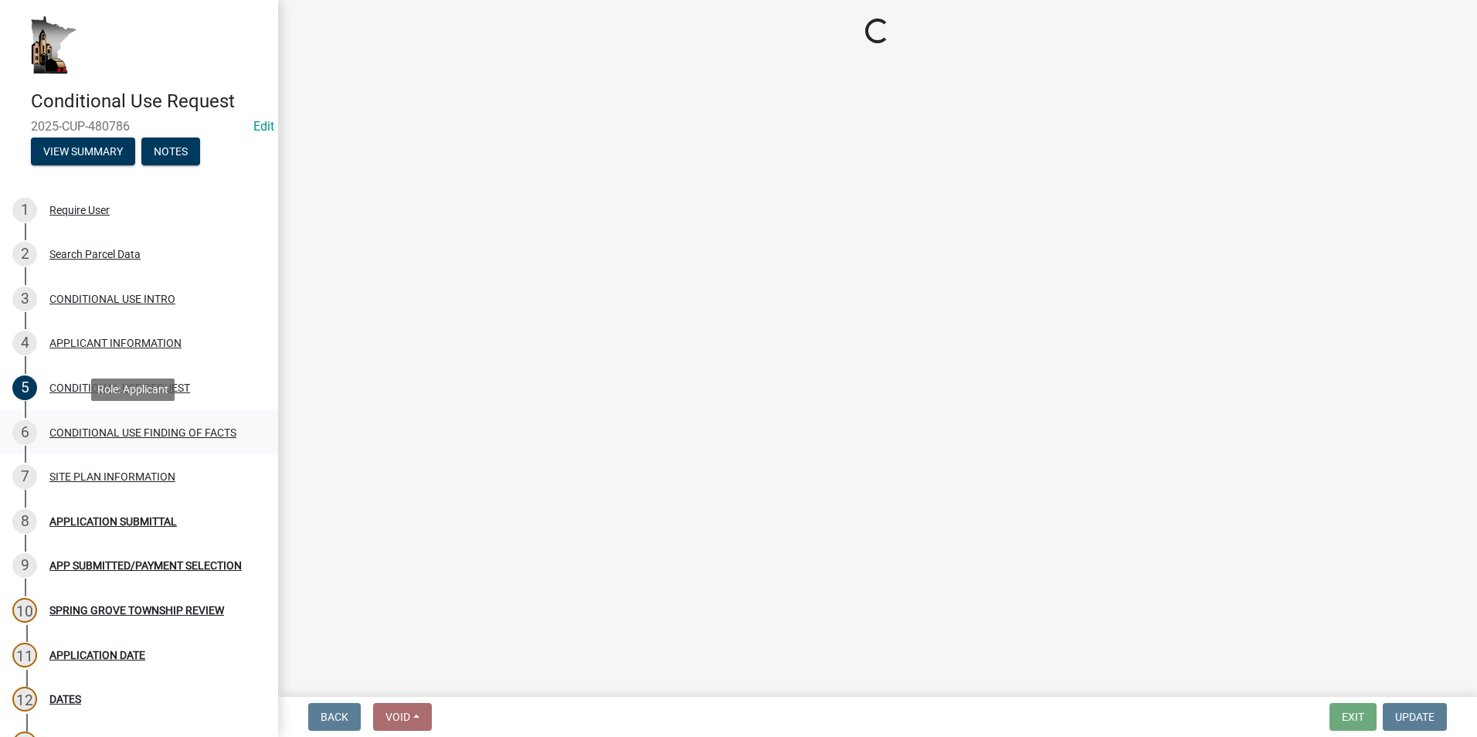
select select "255a1c03-863d-473f-9ff6-648494b1a3b0"
select select "173bc7eb-4b7a-4d4a-92d8-cddd734ea613"
select select "057fd17a-8547-4e52-960d-45e1a0caecce"
select select "91505056-e6e1-47c4-9484-741155308693"
select select "3e68082b-f99b-4c0e-8bf1-09a8b2c10533"
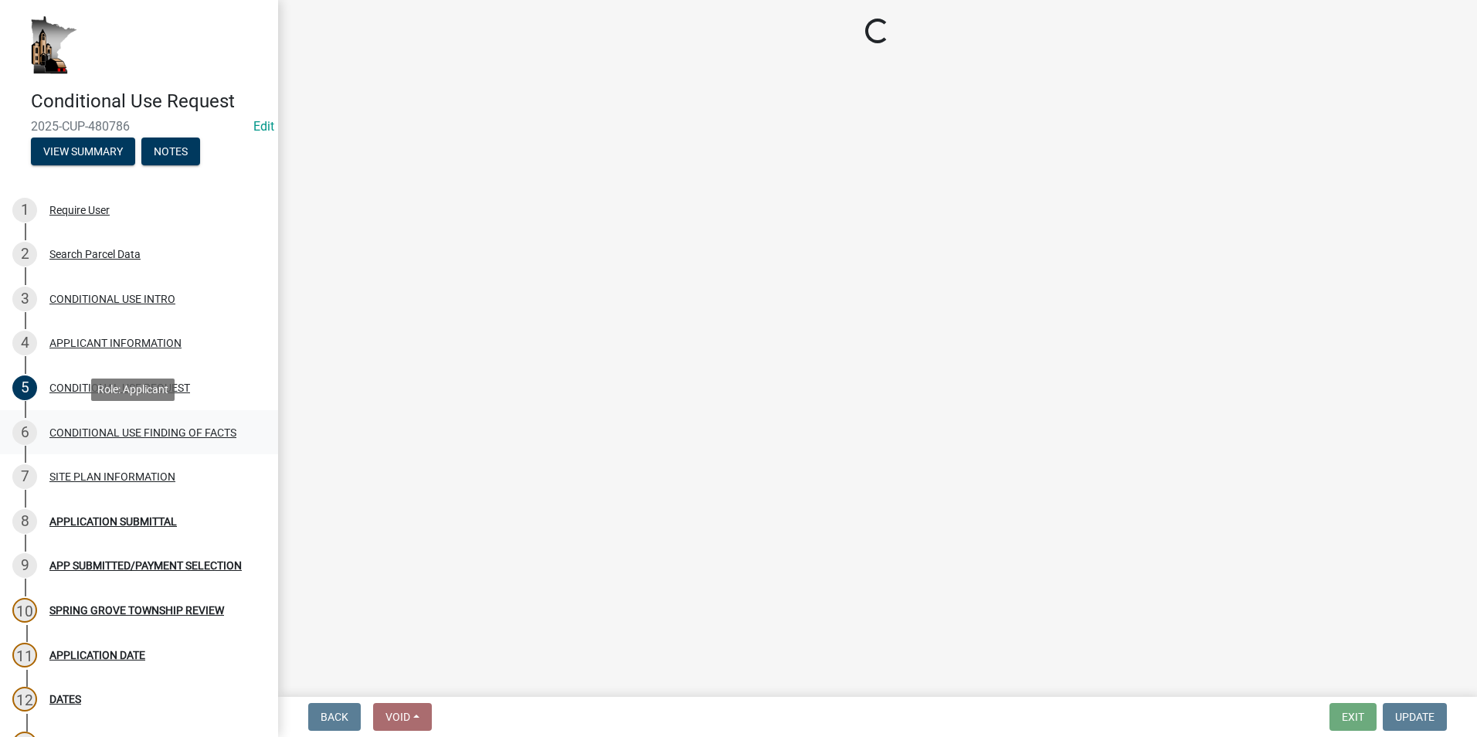
select select "418f71de-0758-4870-9d92-75e675f30c77"
select select "3c80f1dd-1d1d-47e8-aaaf-13f915436f61"
select select "6b95daef-ed87-4b85-851c-18efcd73427a"
select select "cdb4b177-fa5e-448c-b019-86d0bd7345e3"
select select "9896daf8-b4c5-4a8c-9933-817ae6eb8b6f"
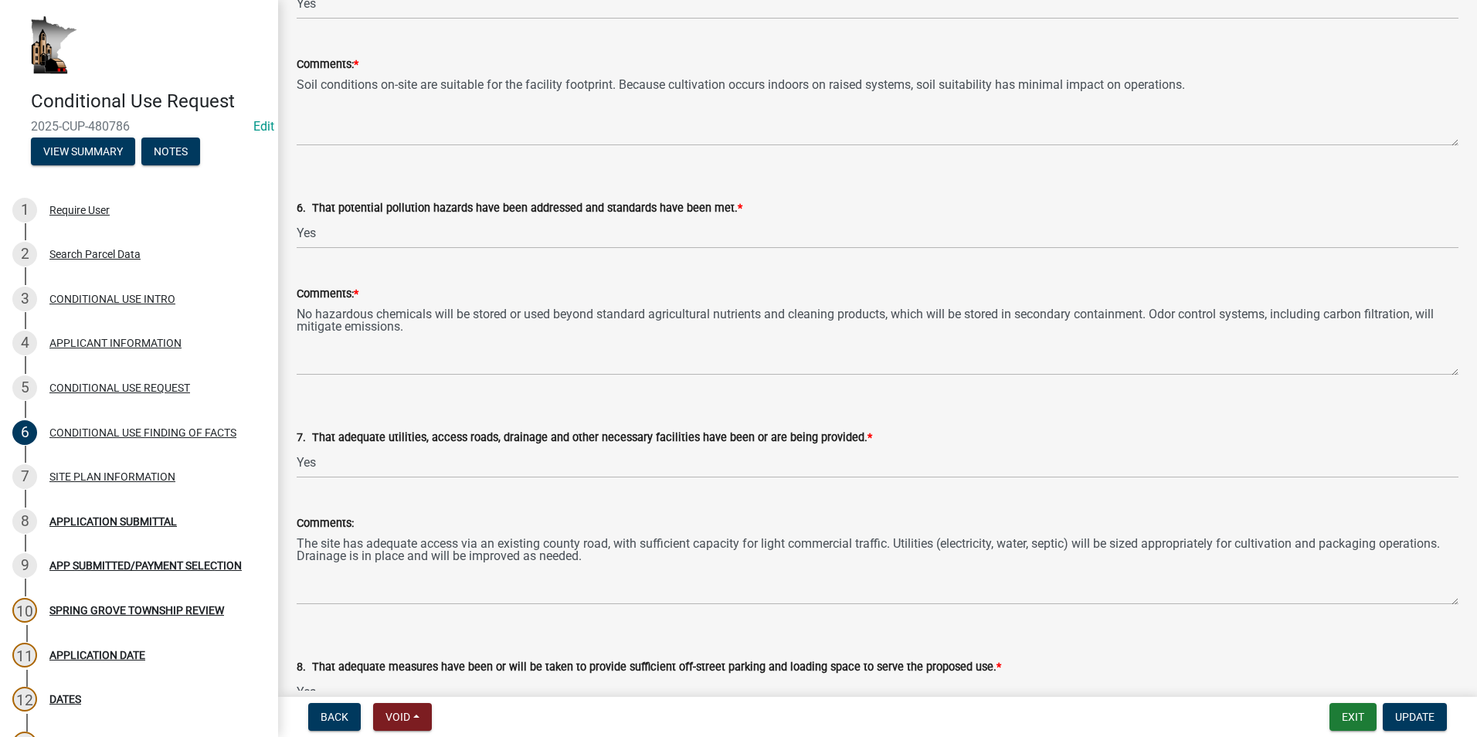
scroll to position [1236, 0]
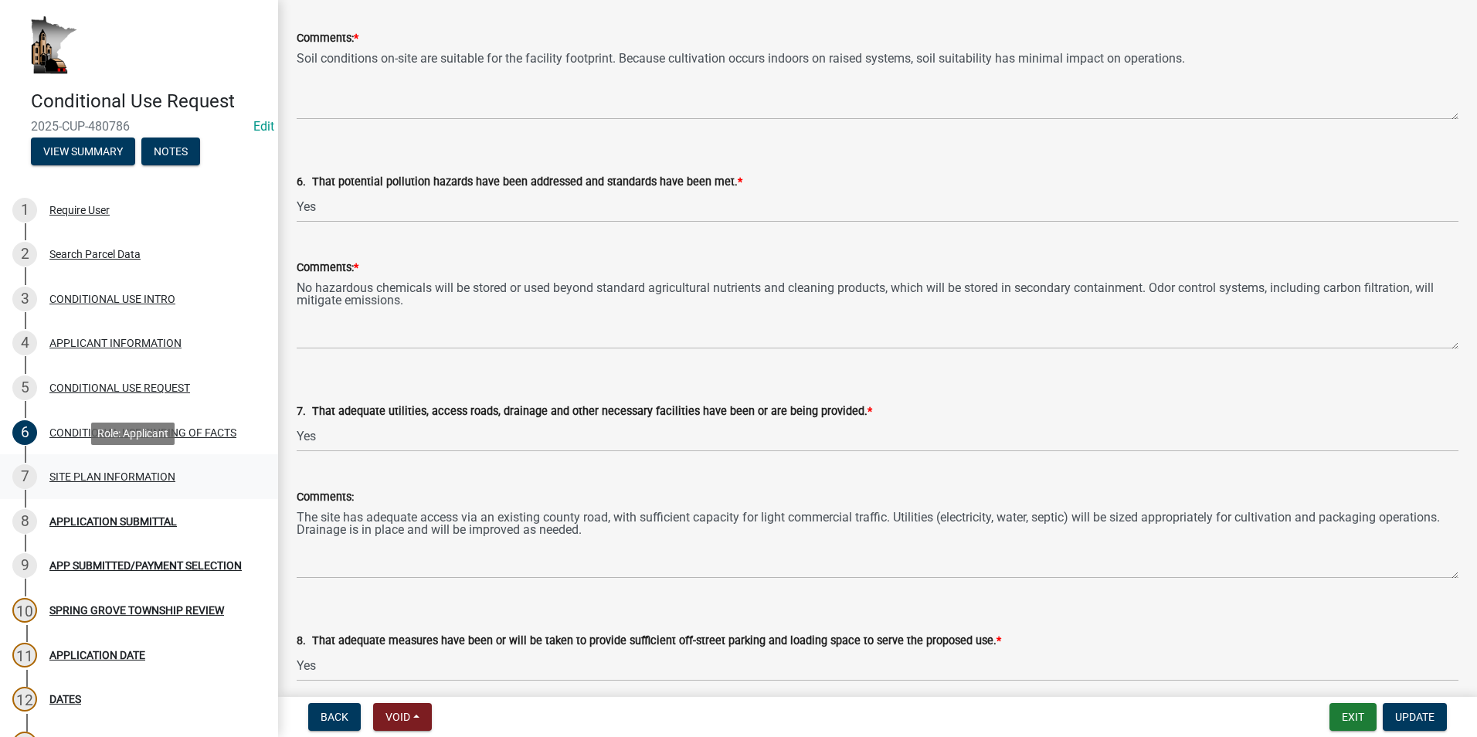
click at [147, 471] on div "SITE PLAN INFORMATION" at bounding box center [112, 476] width 126 height 11
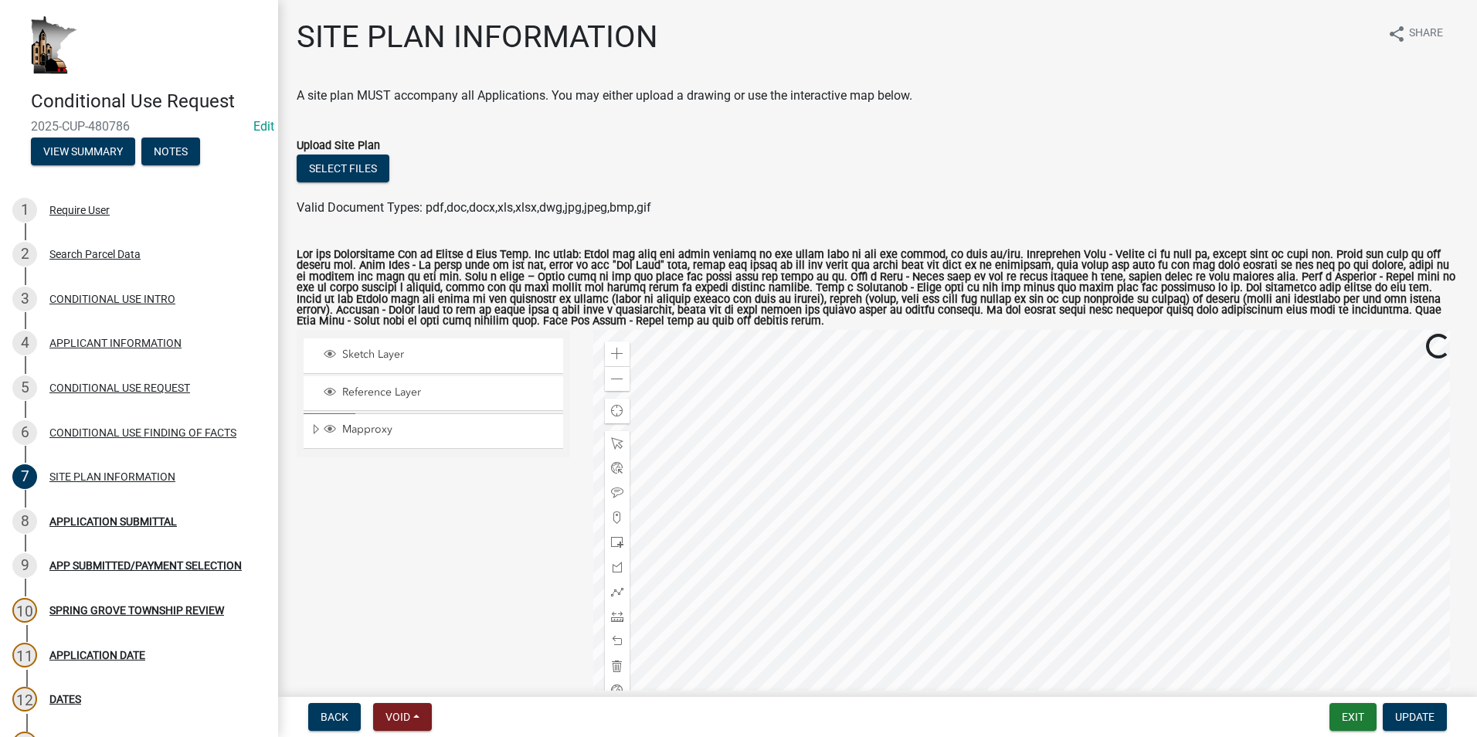
scroll to position [77, 0]
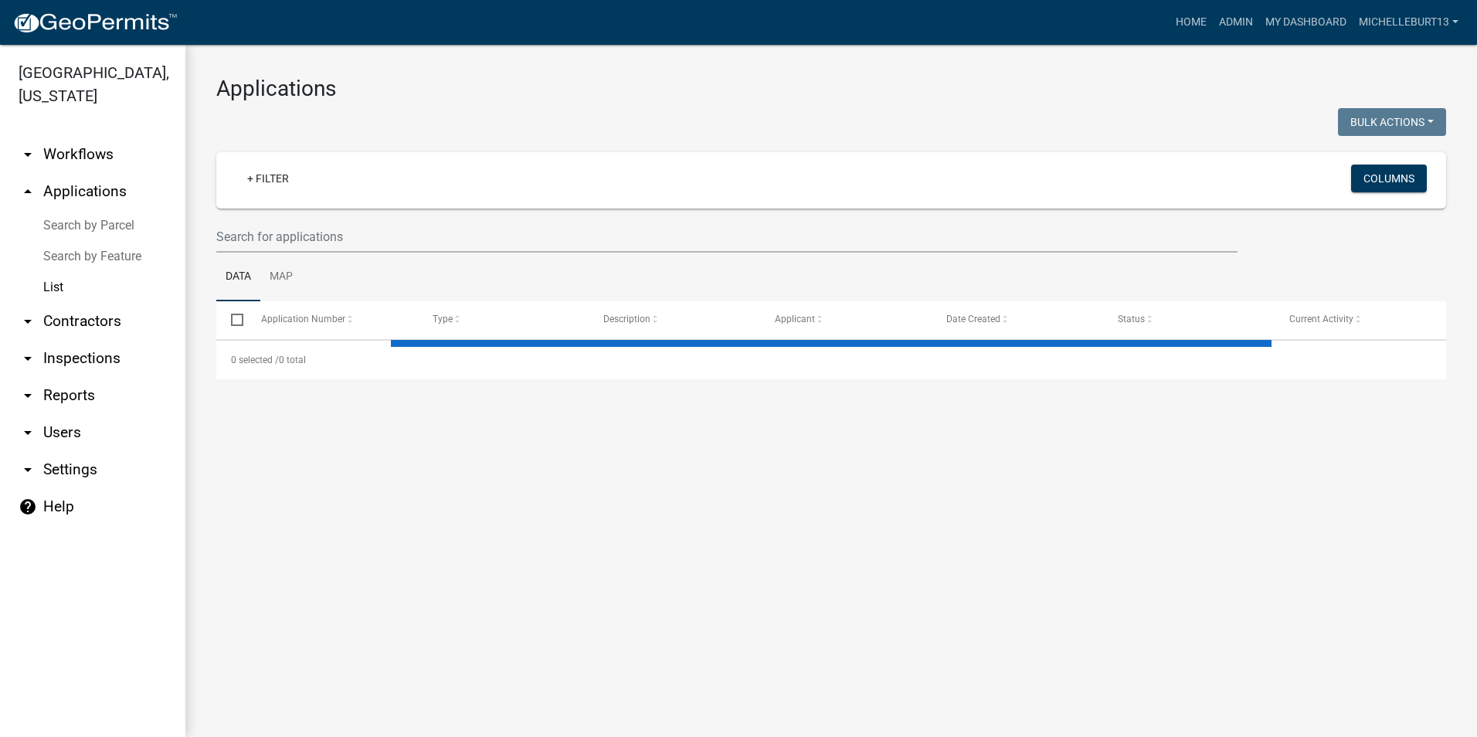
select select "3: 100"
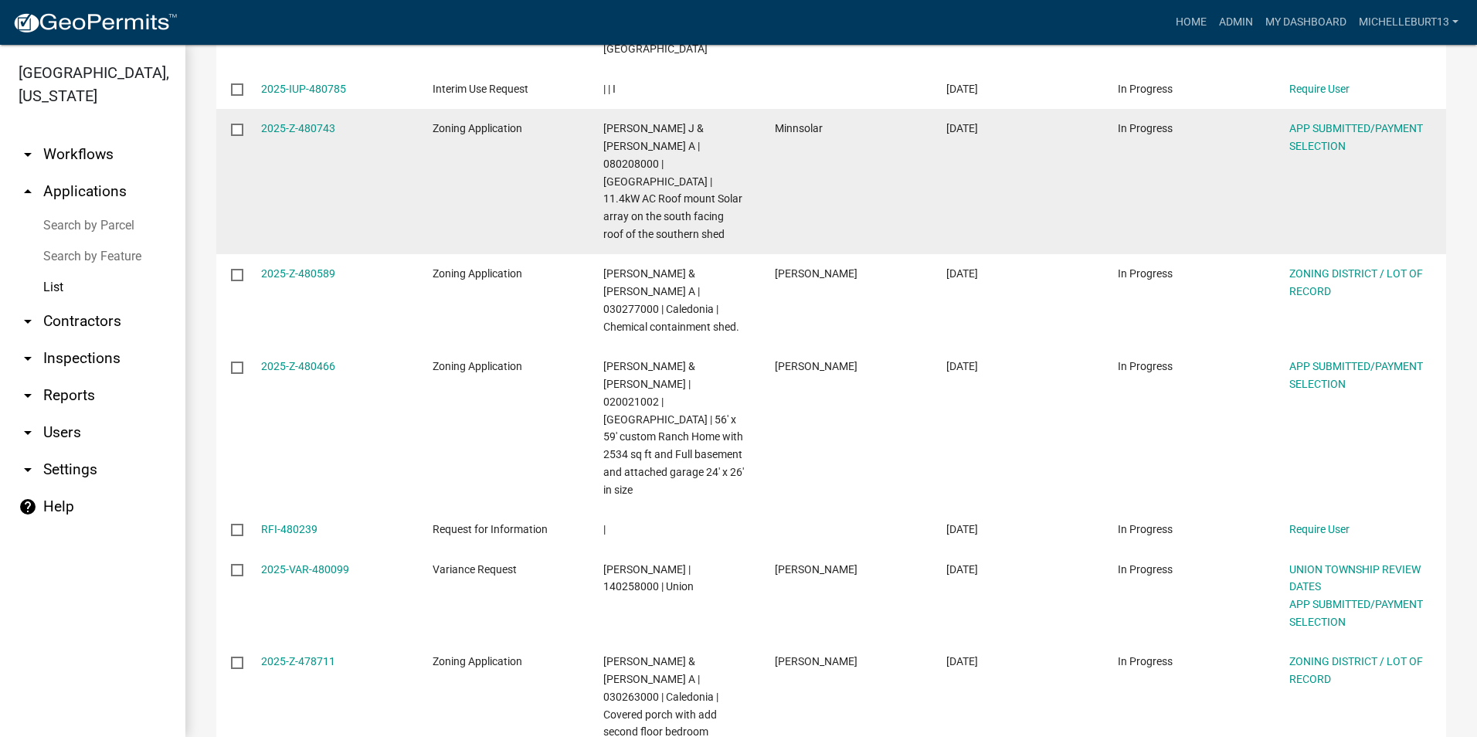
scroll to position [386, 0]
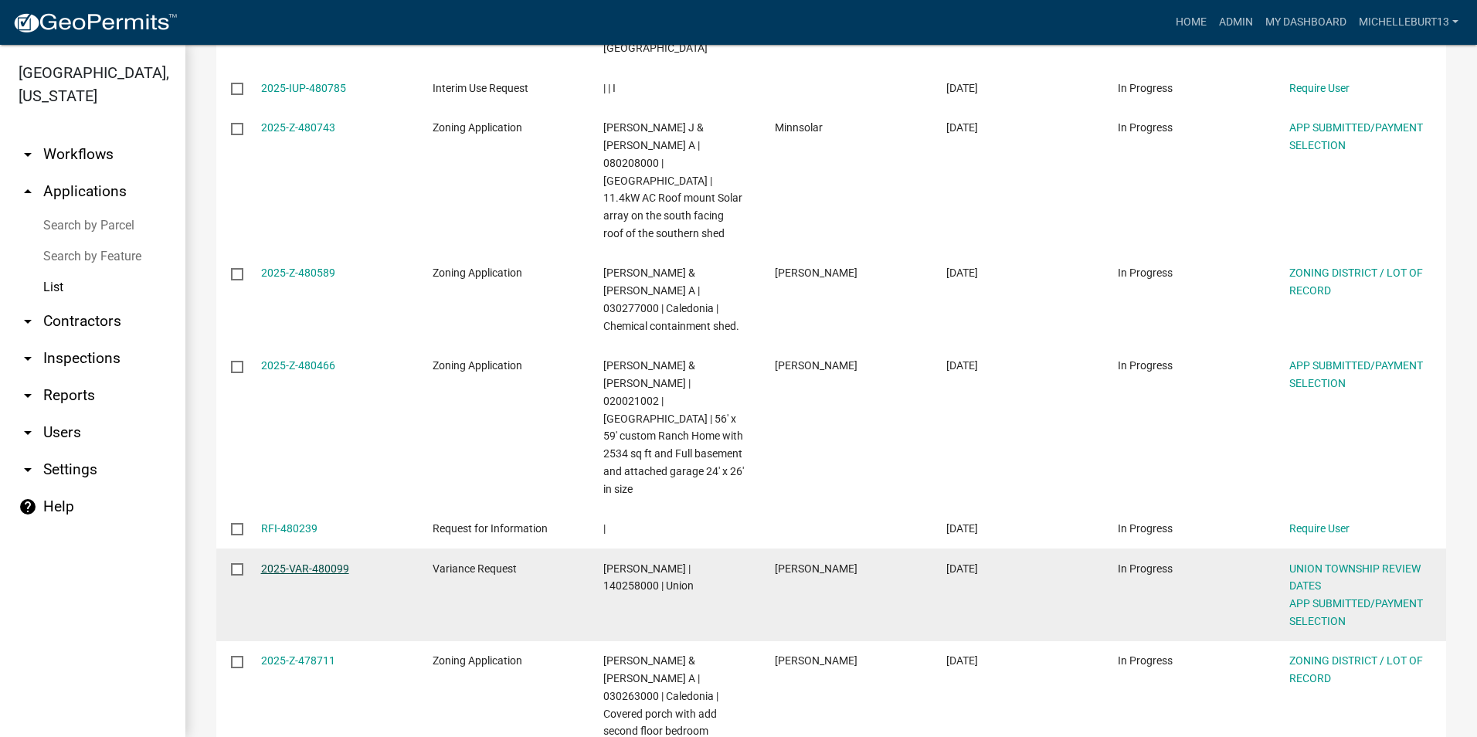
click at [309, 562] on link "2025-VAR-480099" at bounding box center [305, 568] width 88 height 12
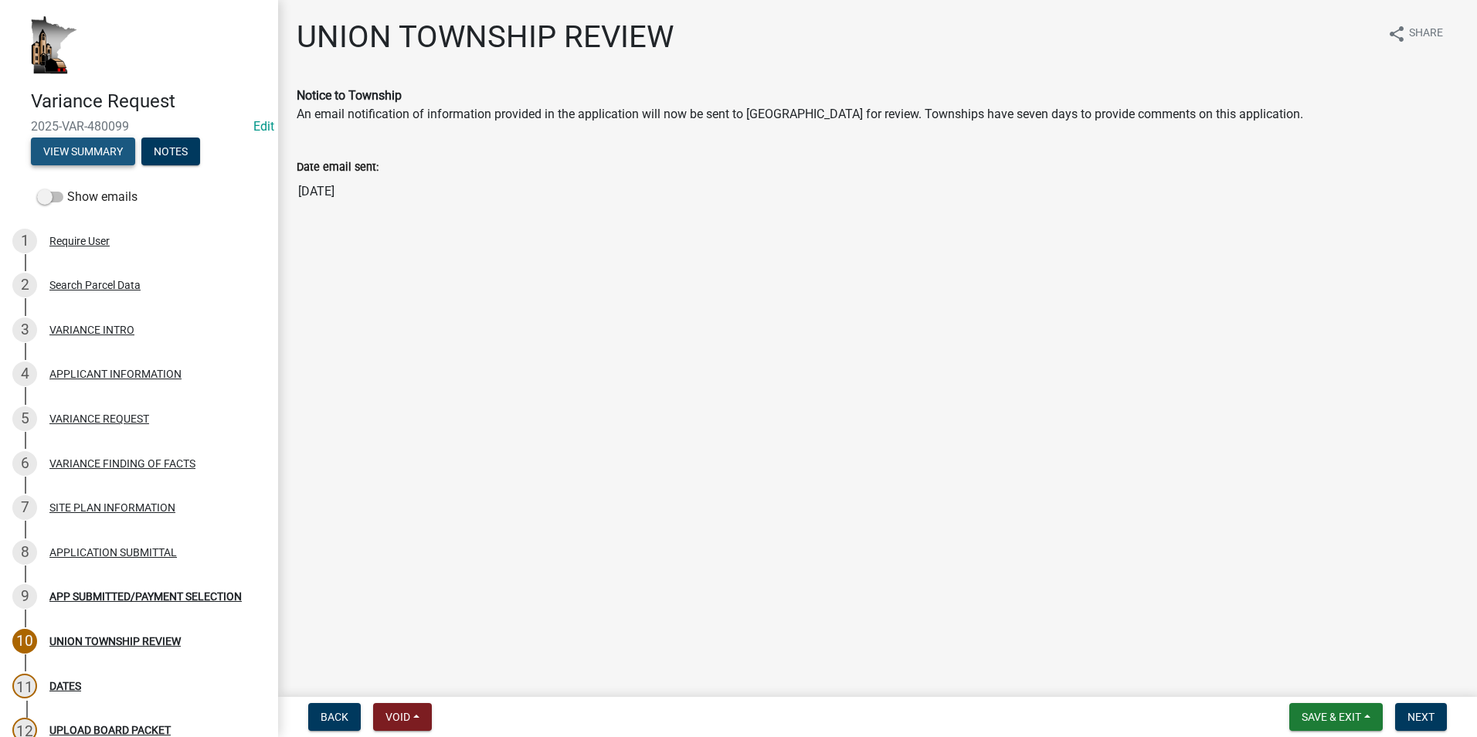
click at [88, 151] on button "View Summary" at bounding box center [83, 152] width 104 height 28
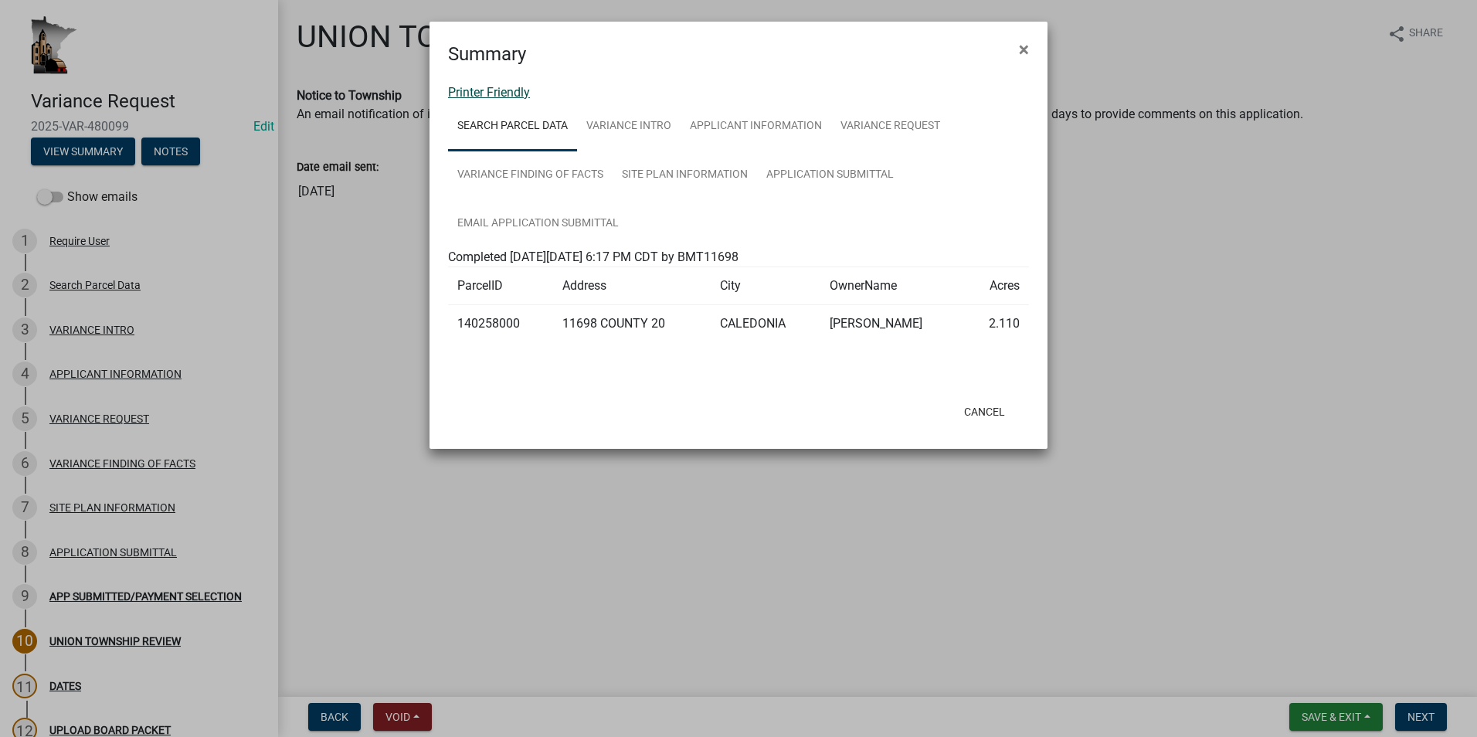
click at [500, 93] on link "Printer Friendly" at bounding box center [489, 92] width 82 height 15
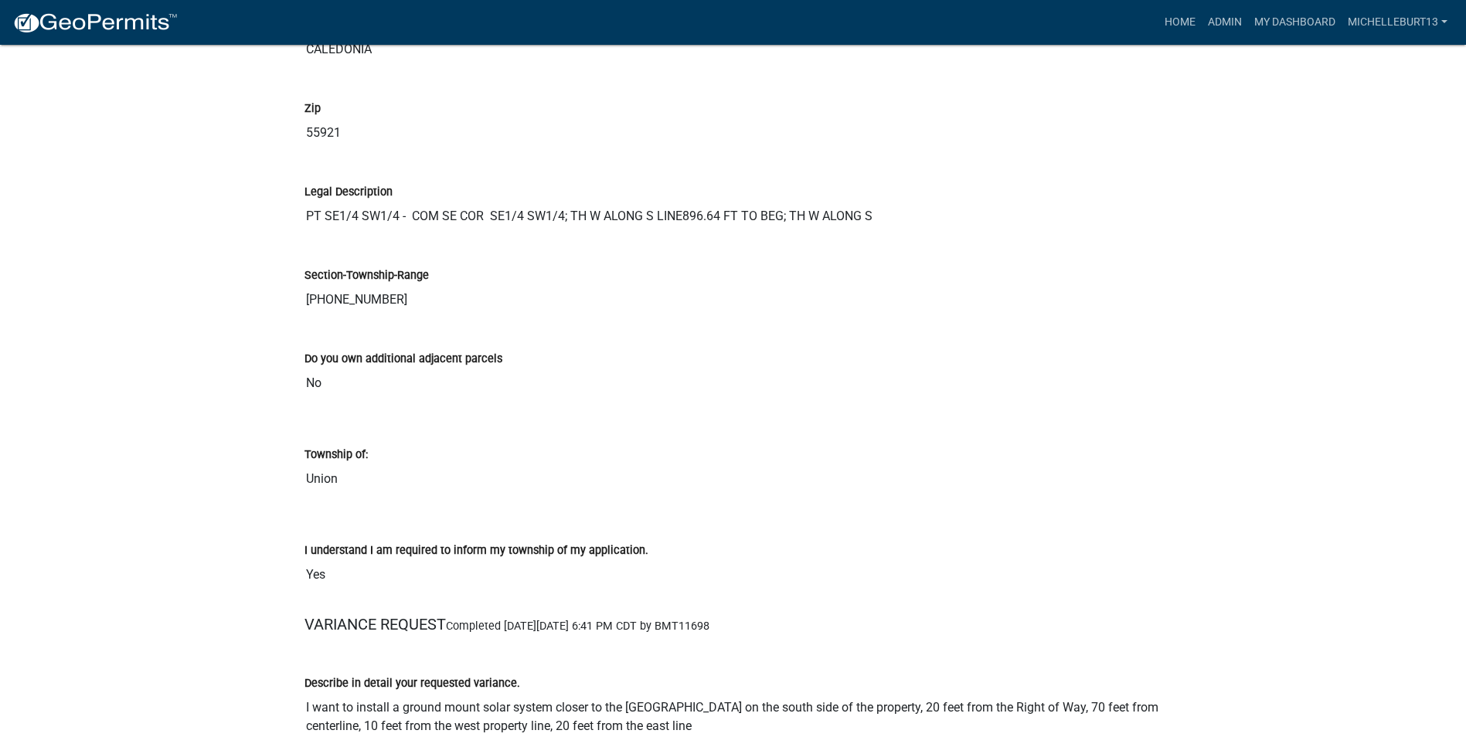
scroll to position [1082, 0]
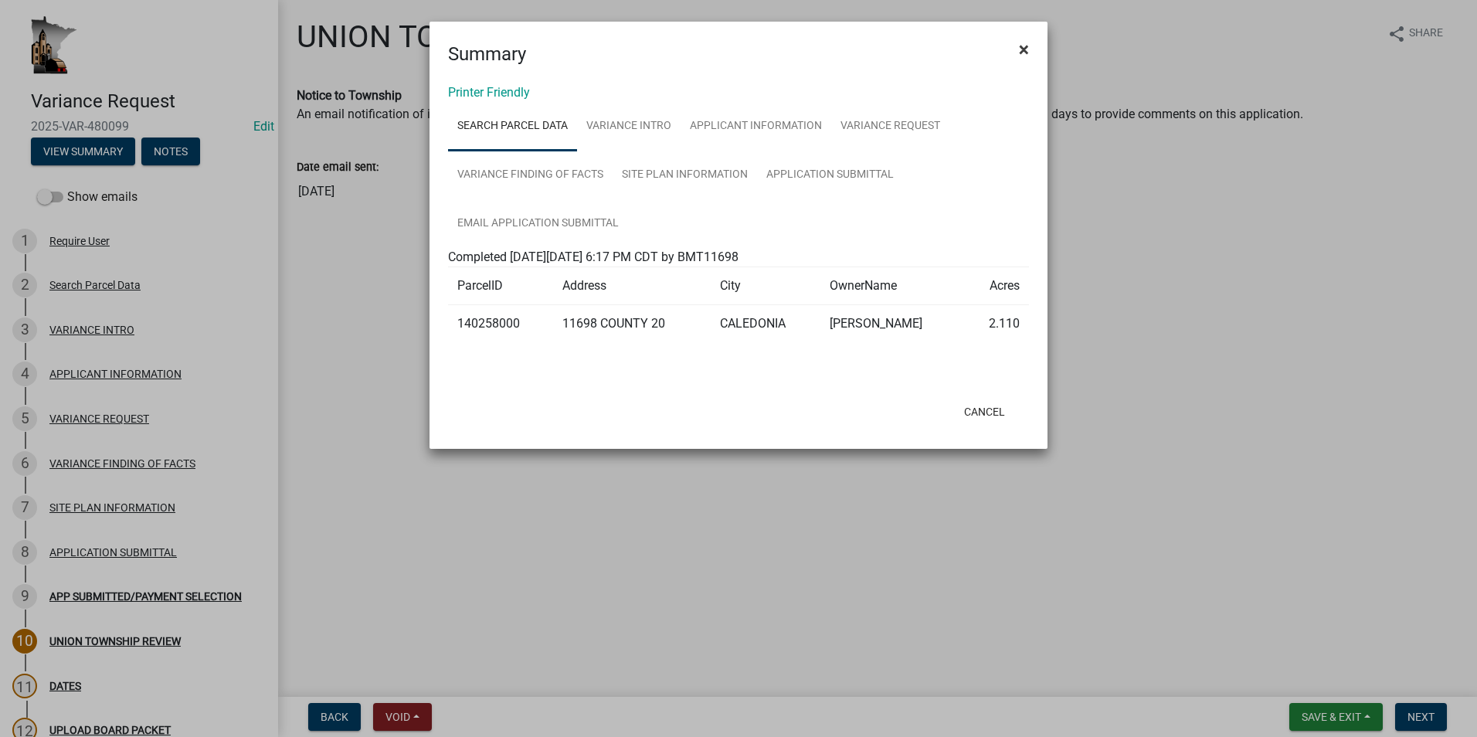
click at [1028, 49] on span "×" at bounding box center [1024, 50] width 10 height 22
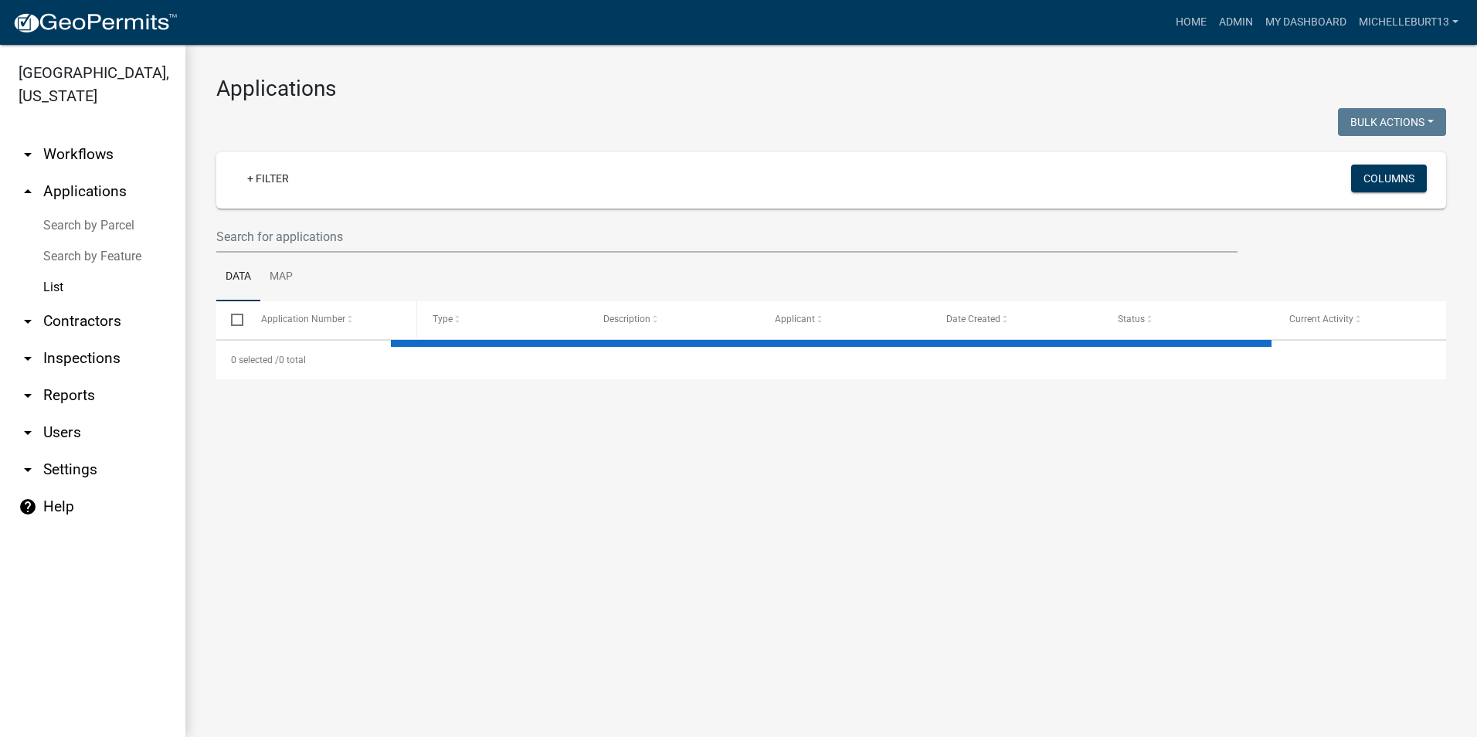
select select "3: 100"
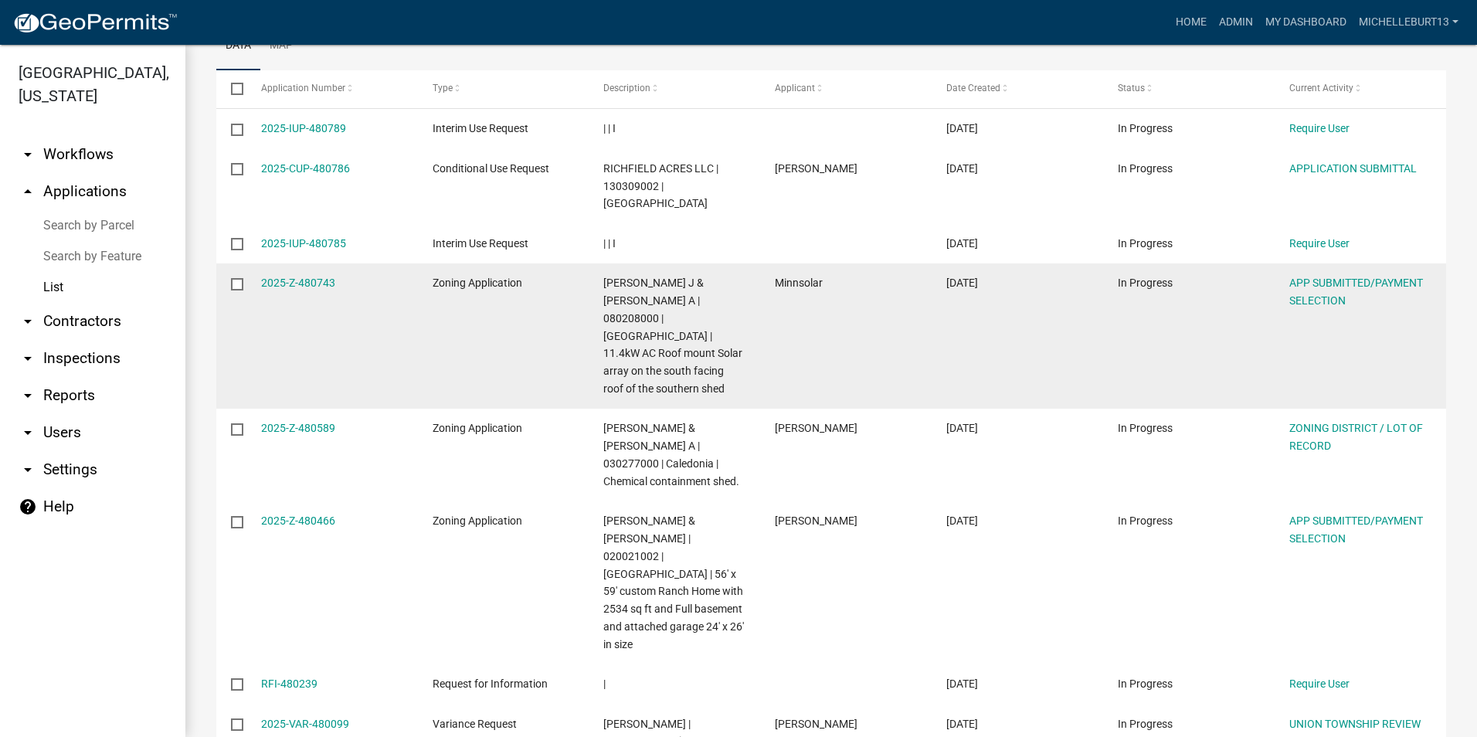
scroll to position [232, 0]
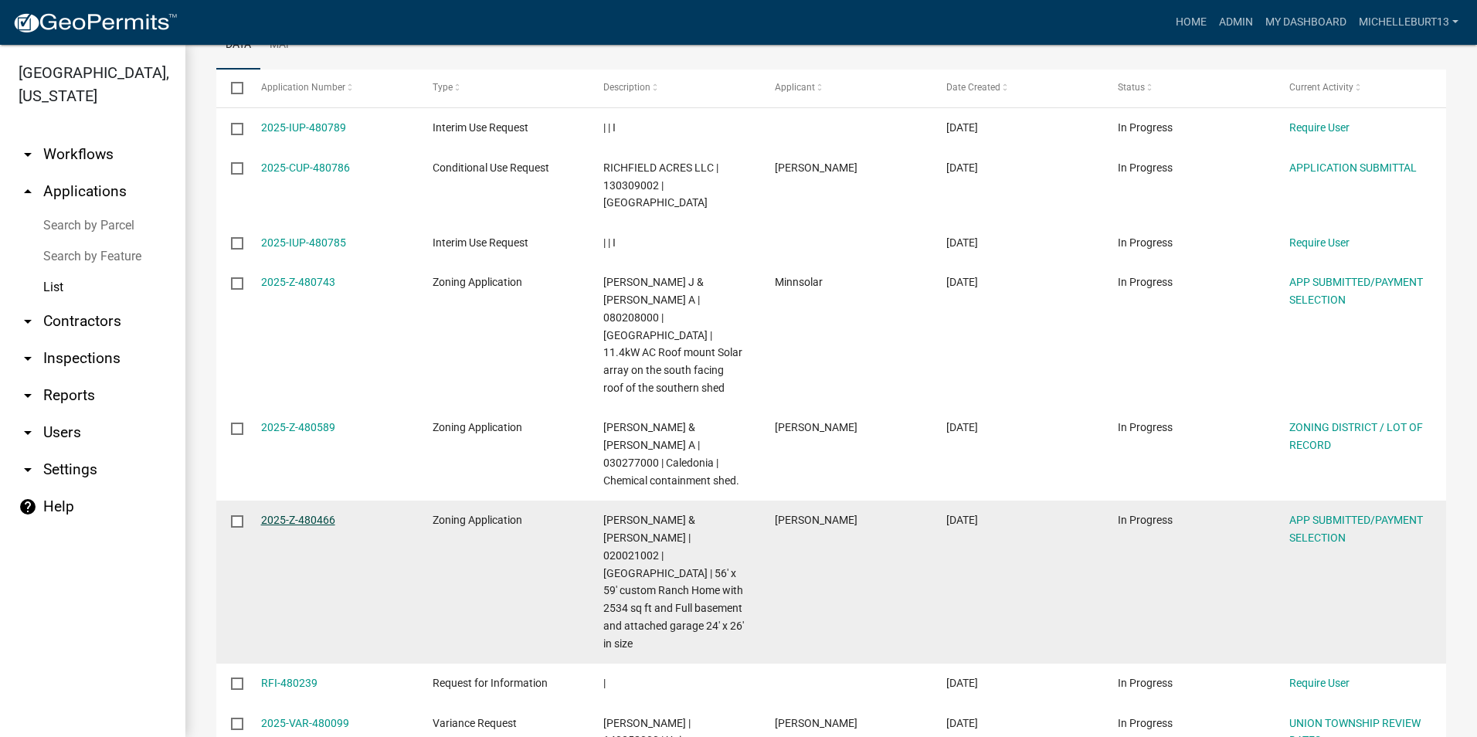
click at [309, 514] on link "2025-Z-480466" at bounding box center [298, 520] width 74 height 12
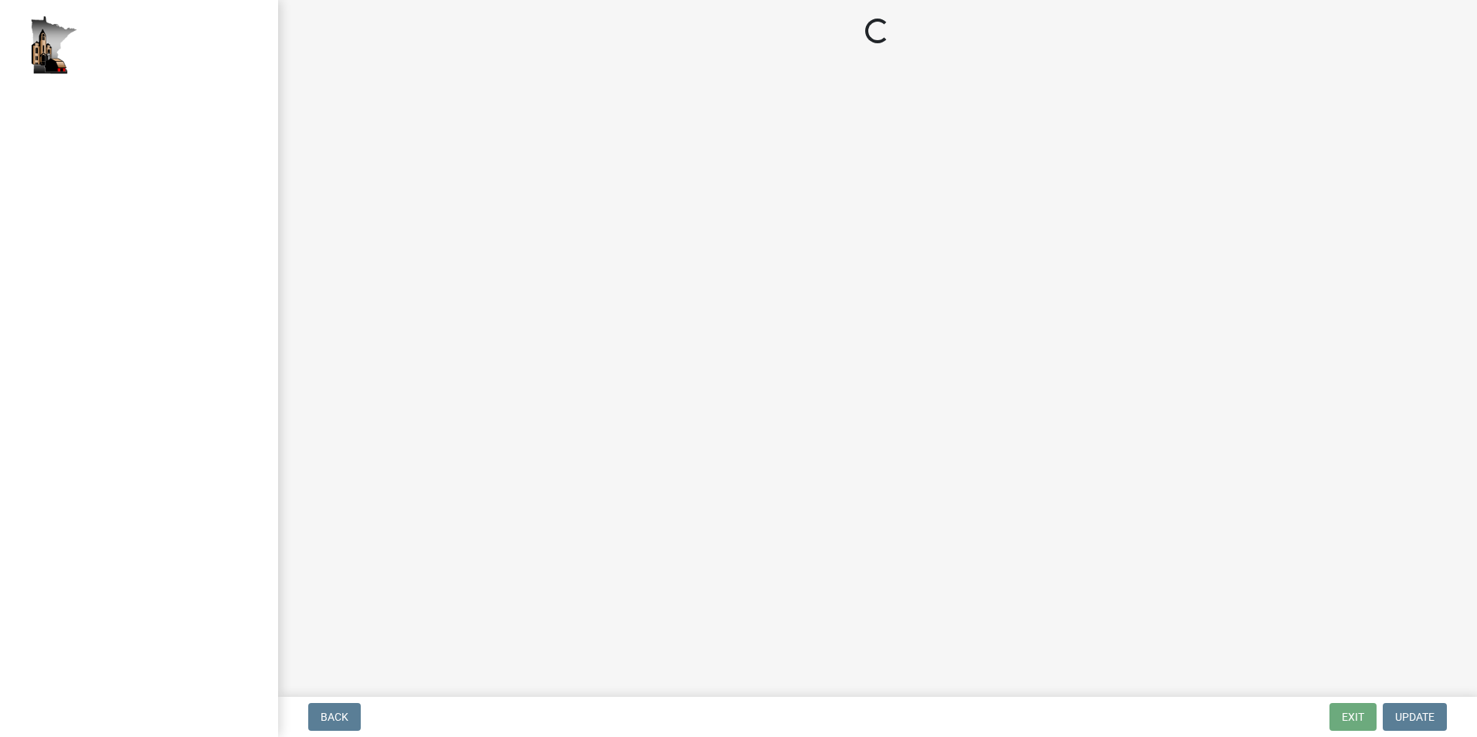
select select "2: 1"
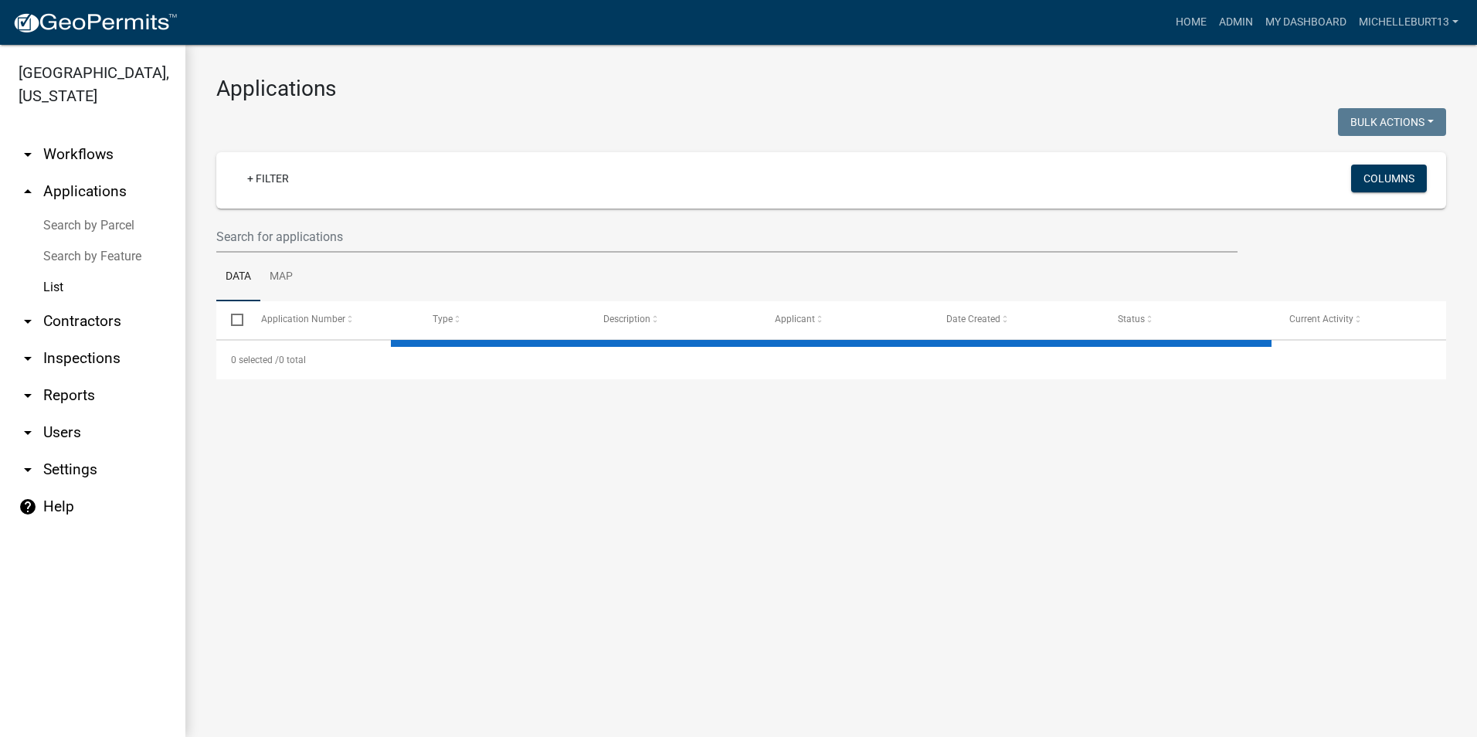
select select "3: 100"
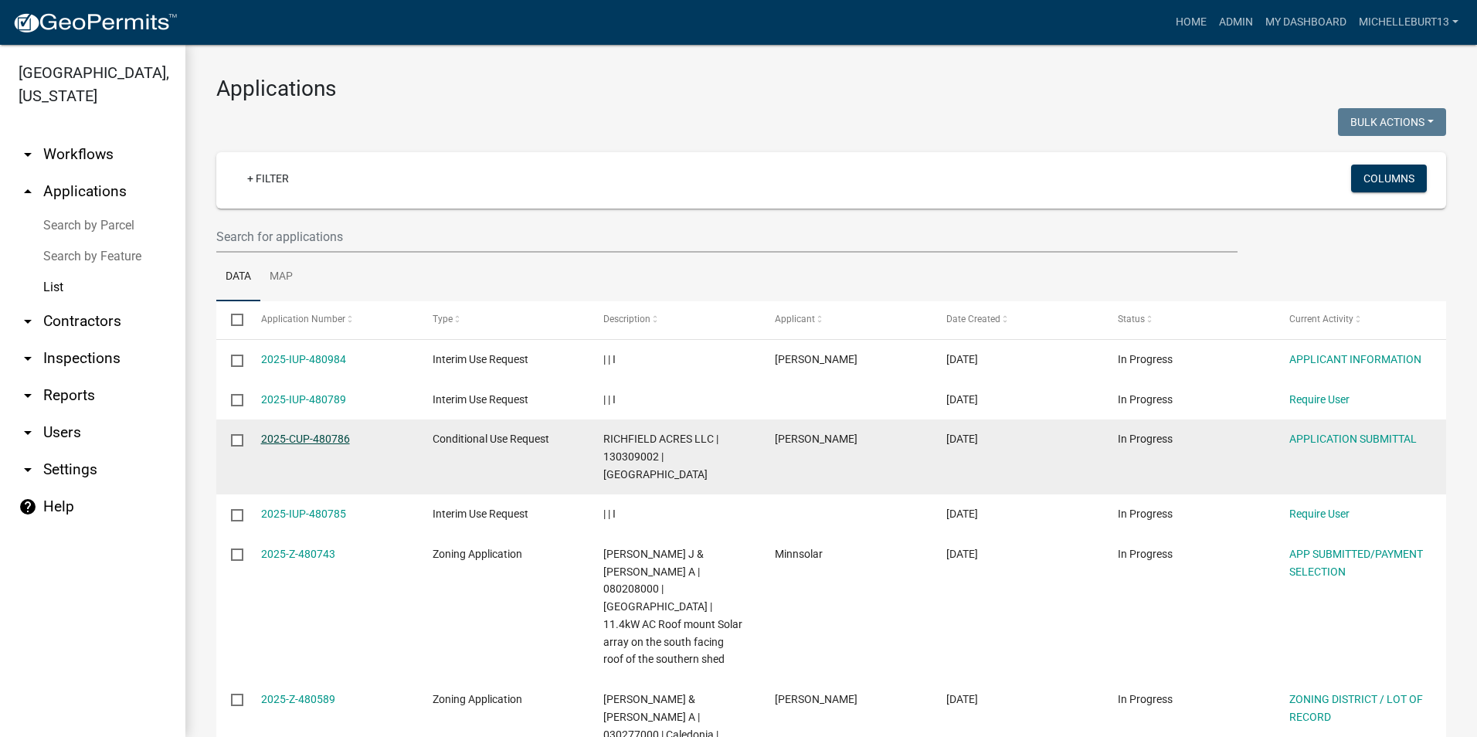
drag, startPoint x: 287, startPoint y: 433, endPoint x: 336, endPoint y: 440, distance: 49.9
click at [287, 433] on link "2025-CUP-480786" at bounding box center [305, 439] width 89 height 12
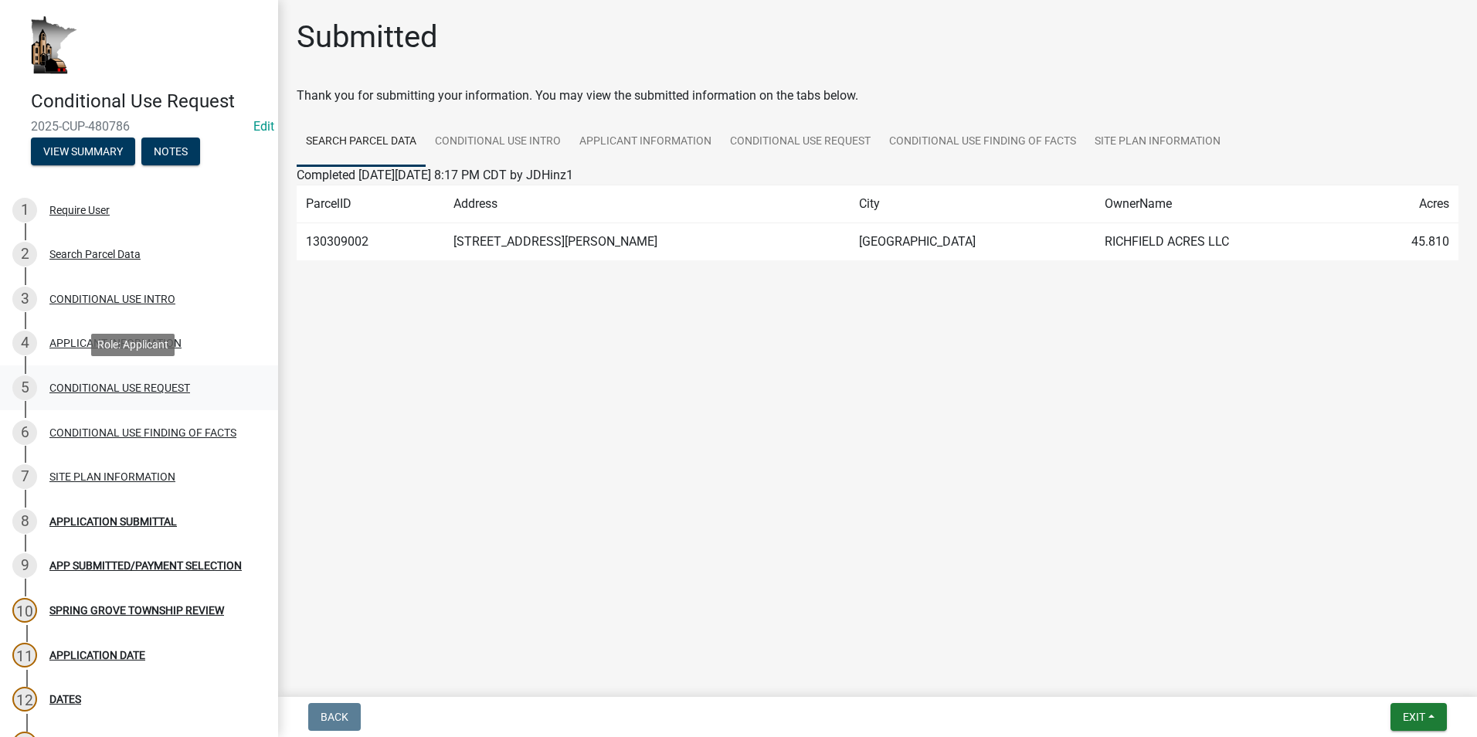
click at [91, 388] on div "CONDITIONAL USE REQUEST" at bounding box center [119, 387] width 141 height 11
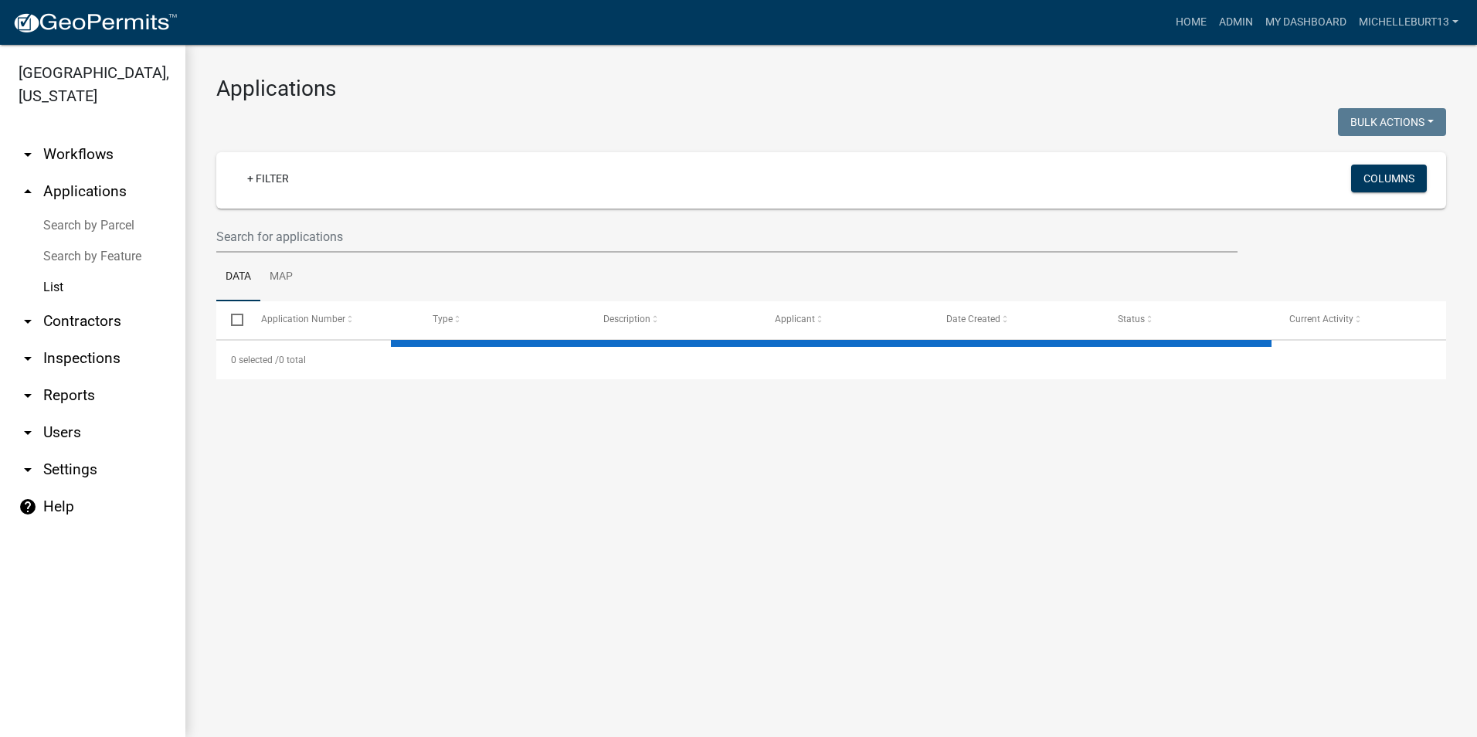
select select "3: 100"
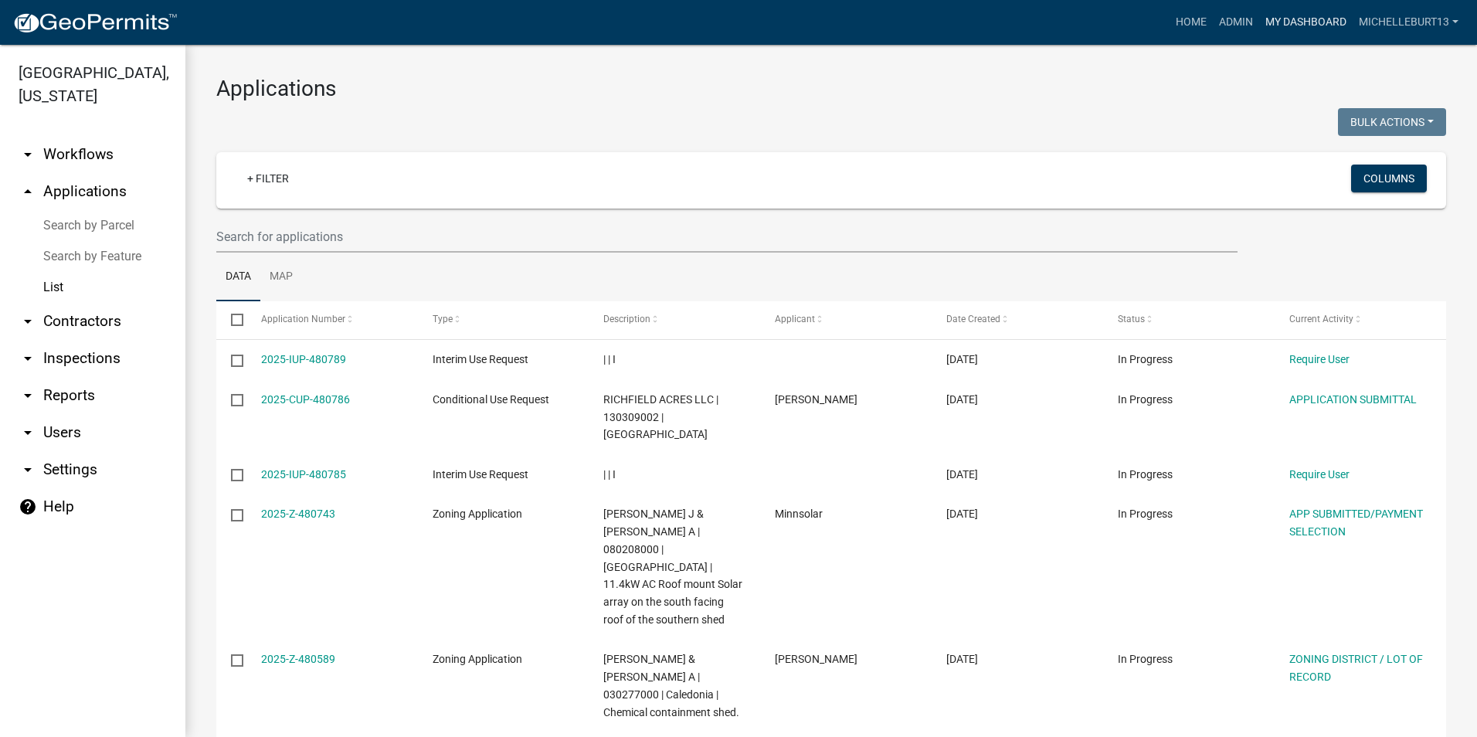
click at [1296, 30] on link "My Dashboard" at bounding box center [1305, 22] width 93 height 29
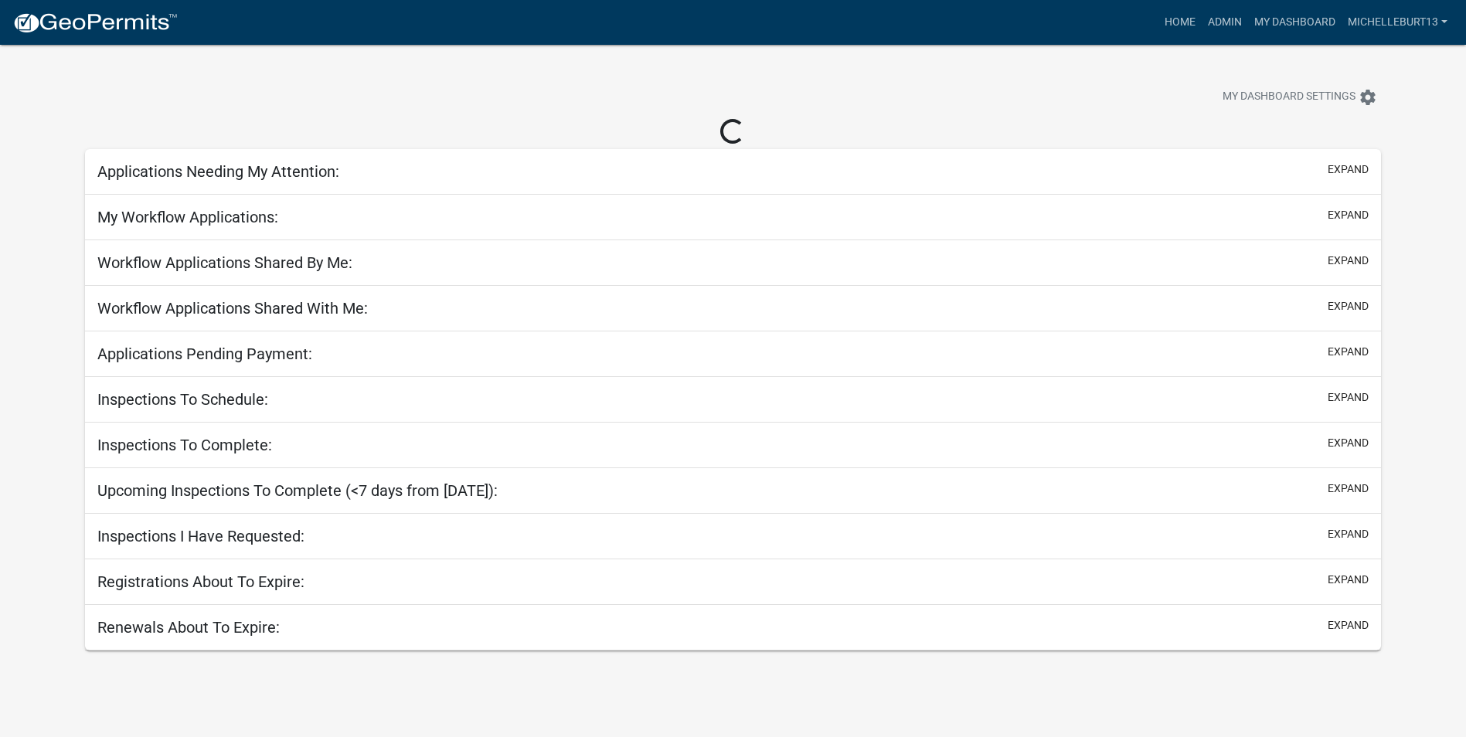
select select "3: 100"
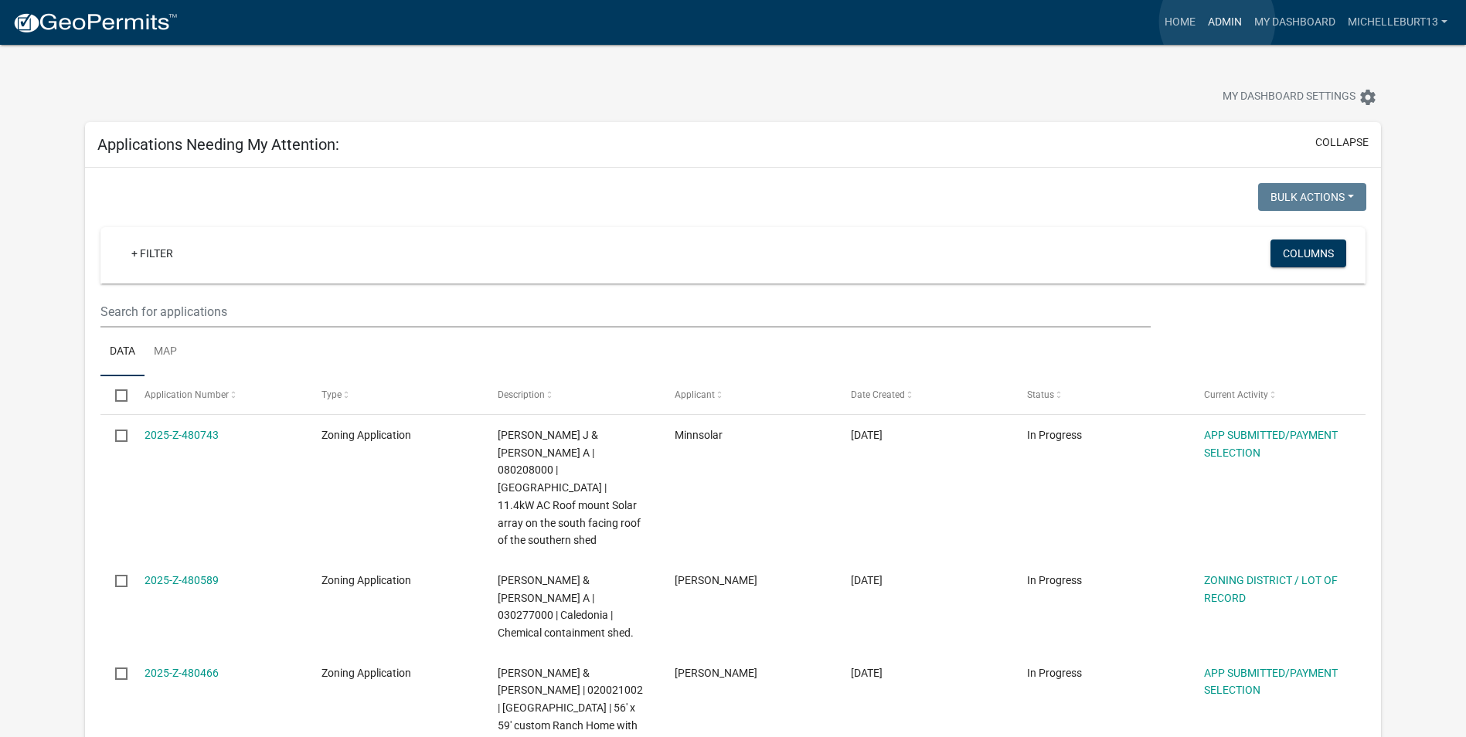
click at [1217, 22] on link "Admin" at bounding box center [1224, 22] width 46 height 29
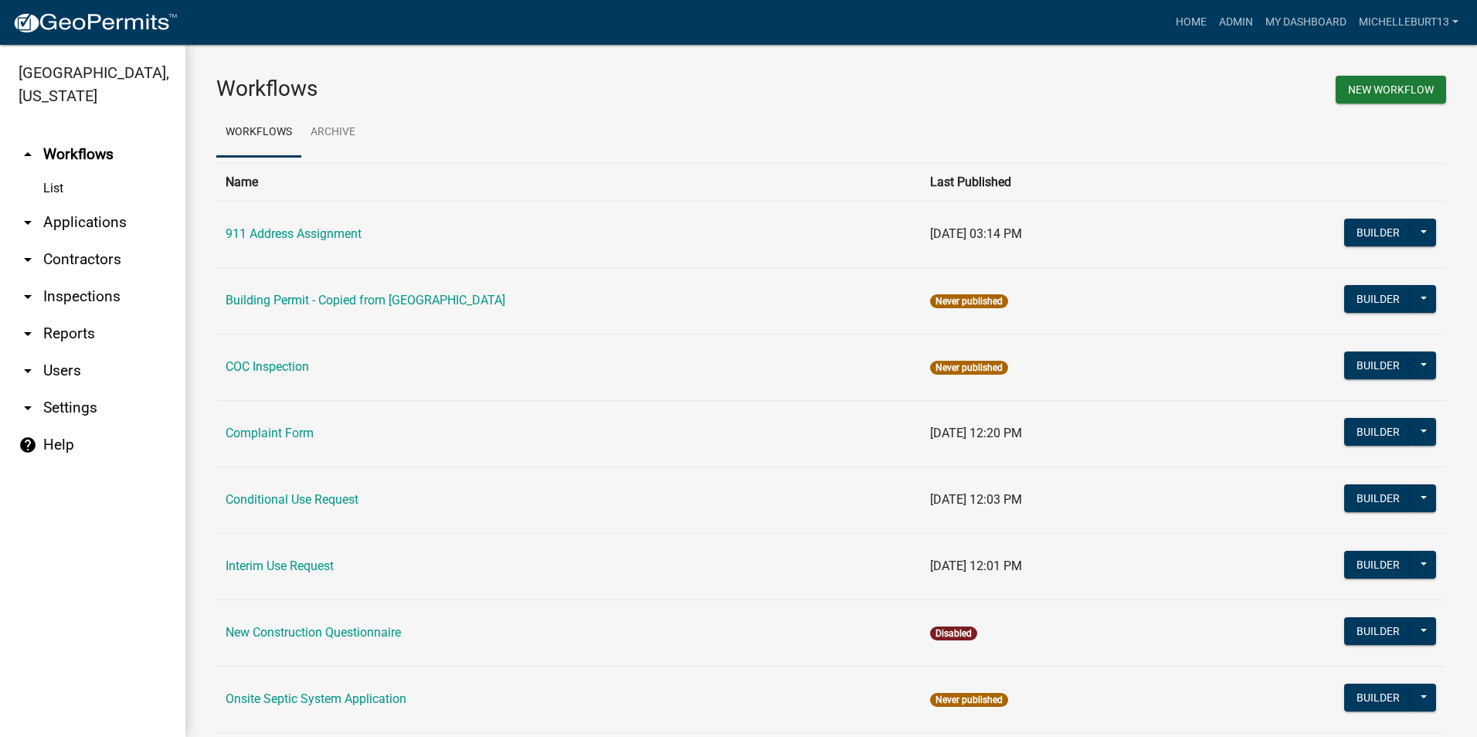
click at [95, 220] on link "arrow_drop_down Applications" at bounding box center [92, 222] width 185 height 37
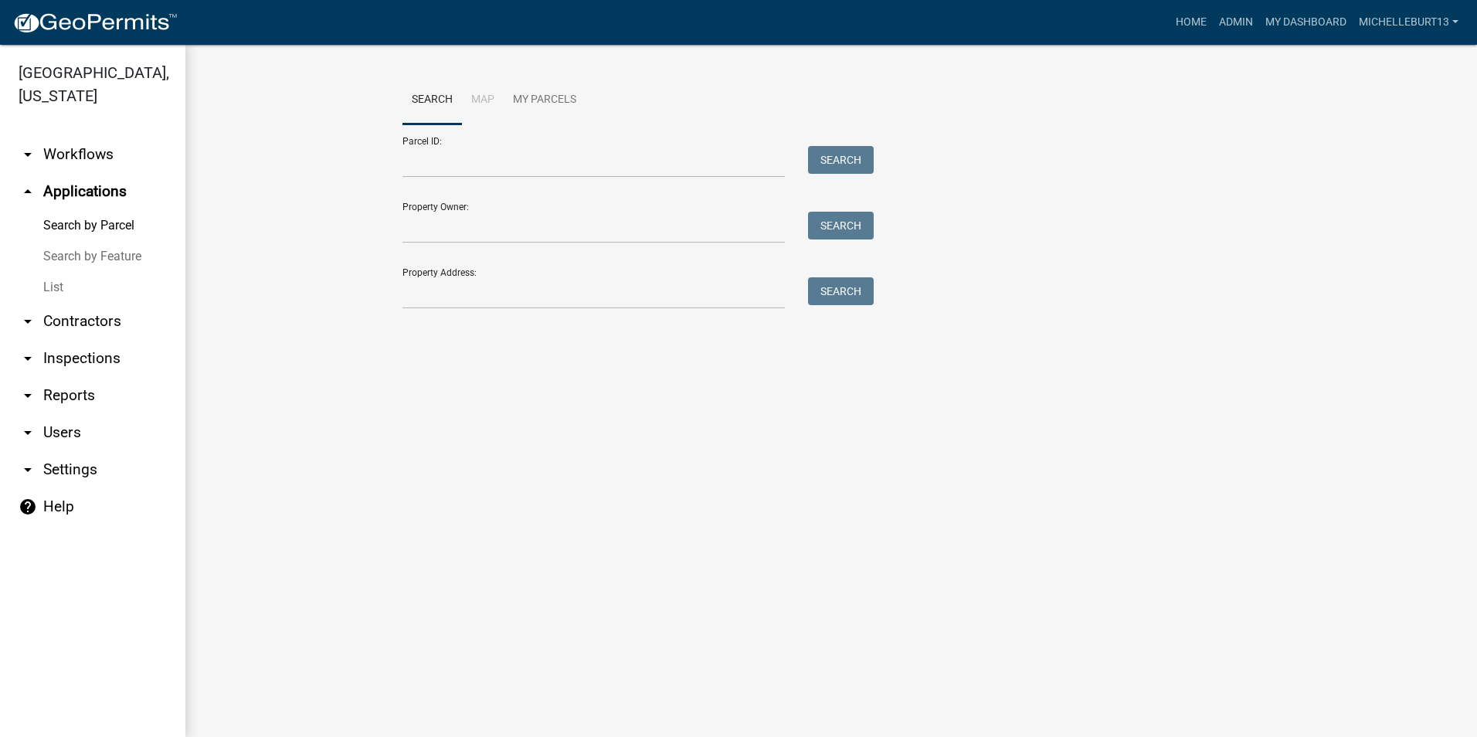
click at [44, 287] on link "List" at bounding box center [92, 287] width 185 height 31
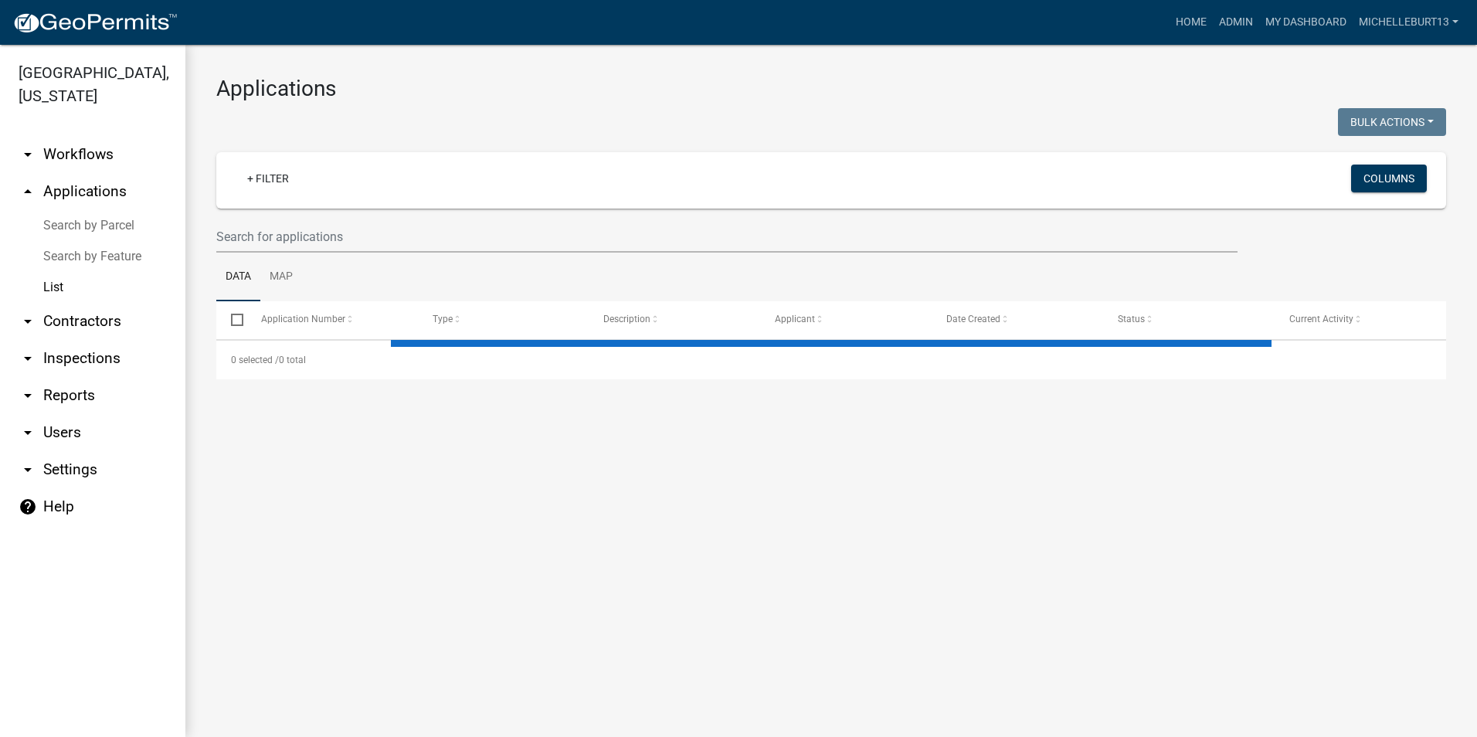
select select "3: 100"
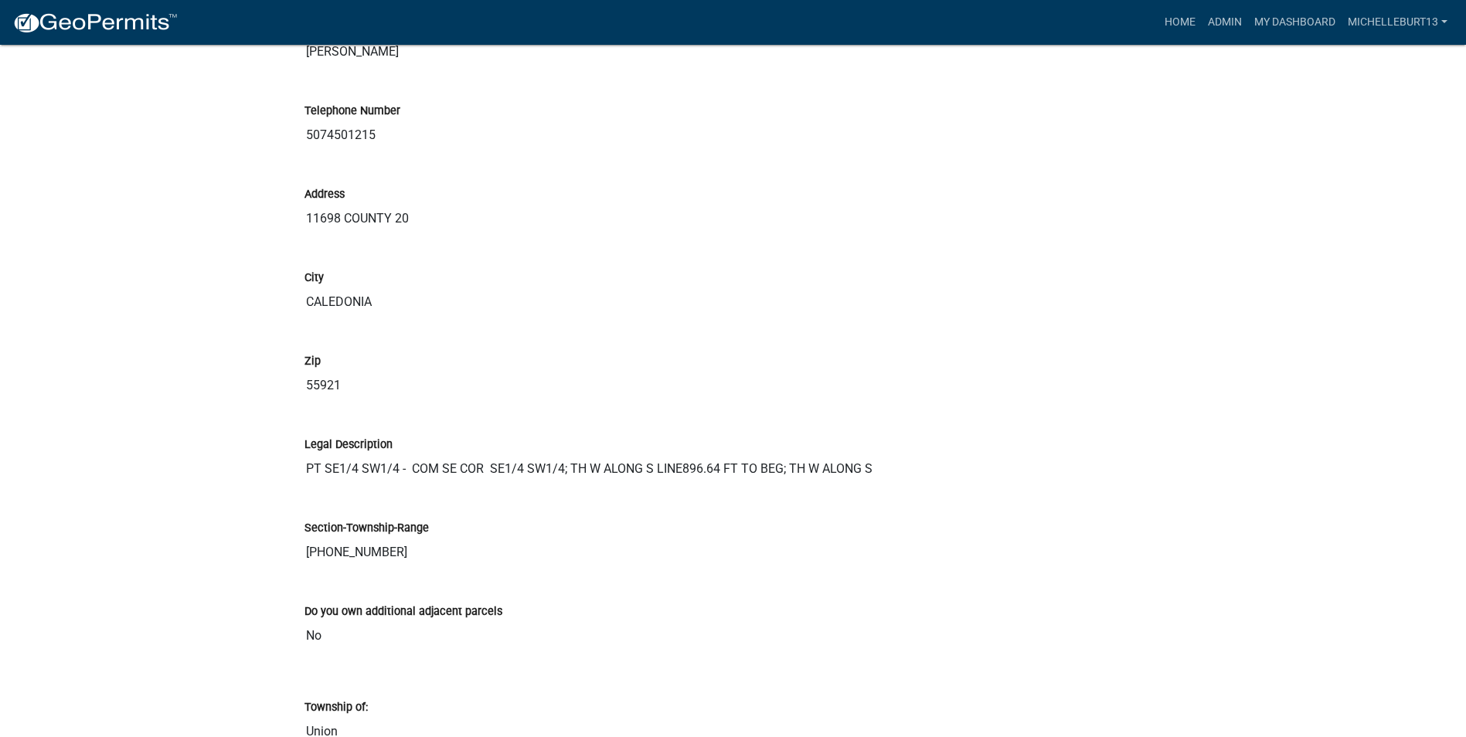
scroll to position [773, 0]
